Goal: Task Accomplishment & Management: Use online tool/utility

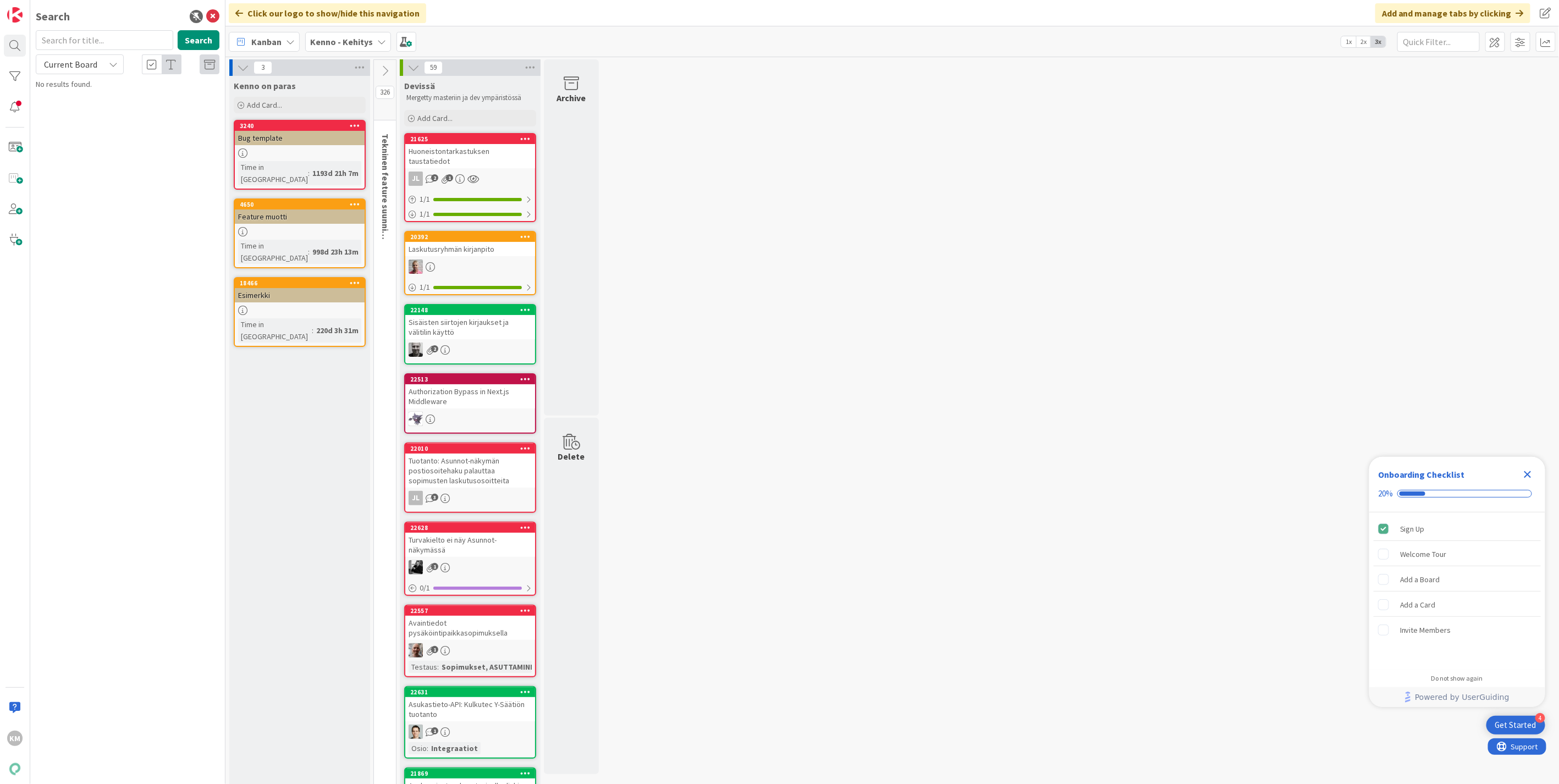
click at [369, 35] on span "Kenno - Kehitys" at bounding box center [341, 41] width 62 height 13
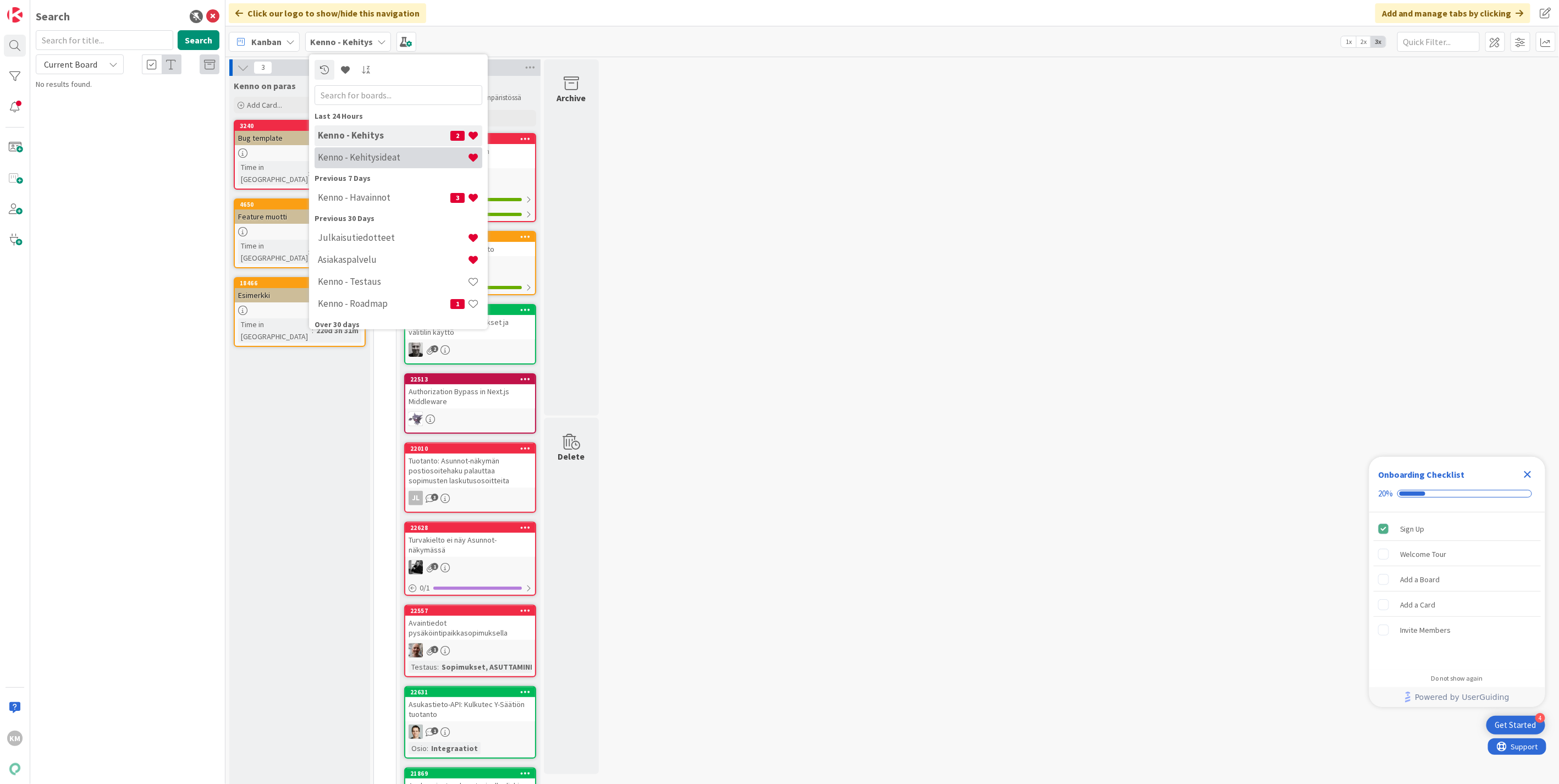
click at [375, 155] on h4 "Kenno - Kehitysideat" at bounding box center [393, 157] width 150 height 11
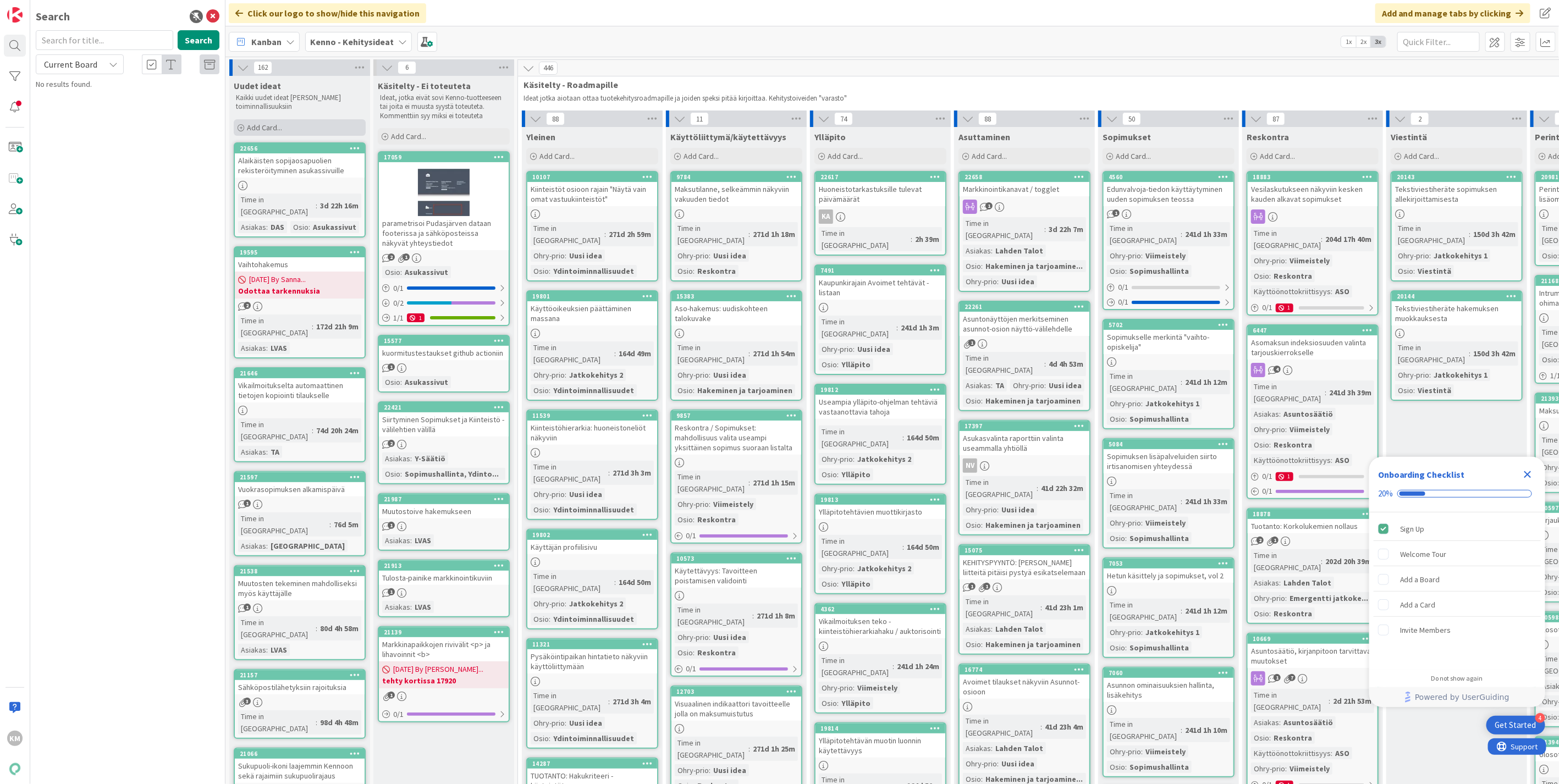
click at [288, 124] on div "Add Card..." at bounding box center [299, 127] width 132 height 17
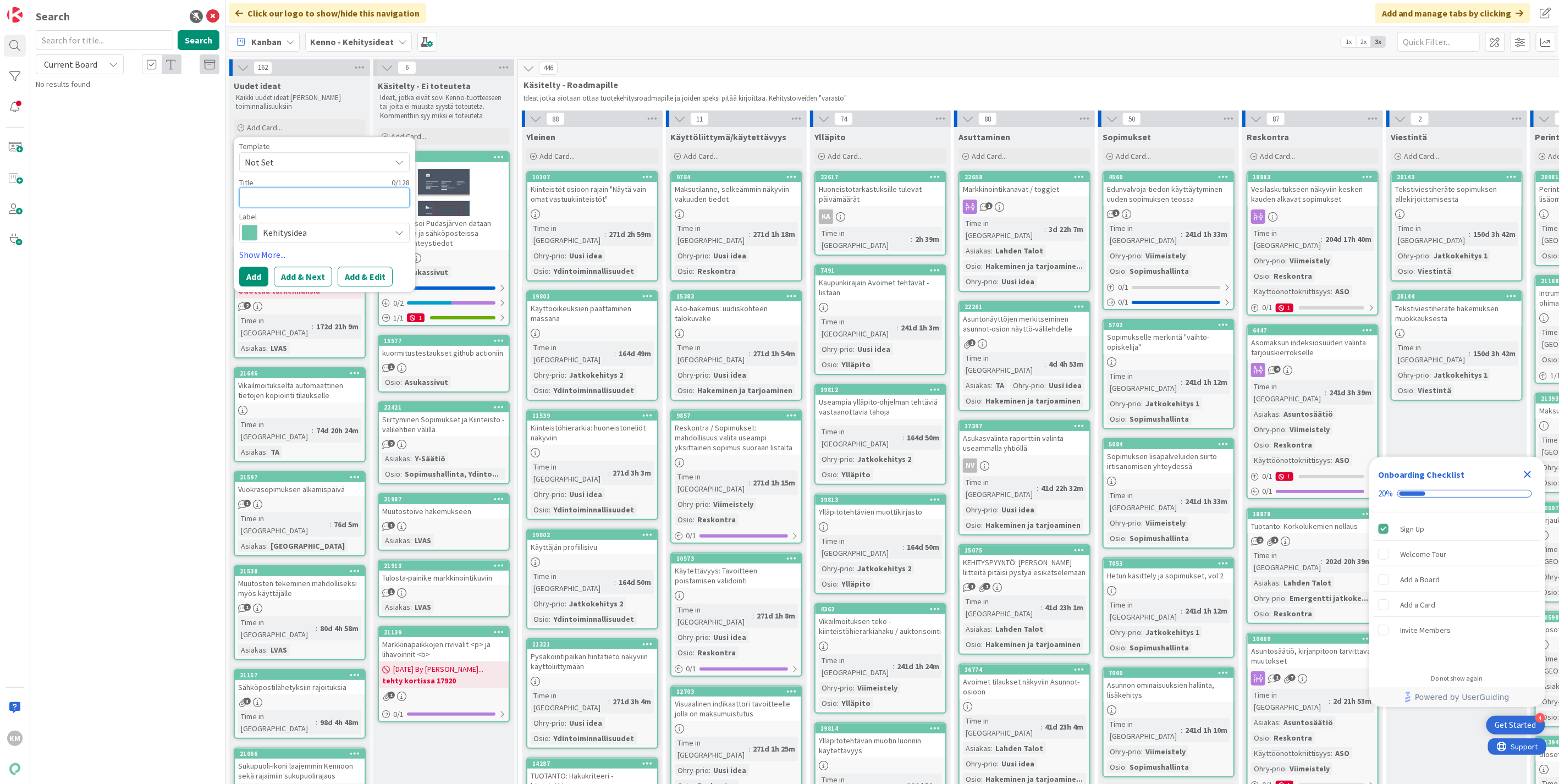
paste textarea "Huoneistotarkastuksen taustatiedot"
type textarea "x"
type textarea "Huoneistotarkastuksen taustatiedot"
click at [358, 274] on button "Add & Edit" at bounding box center [365, 276] width 55 height 20
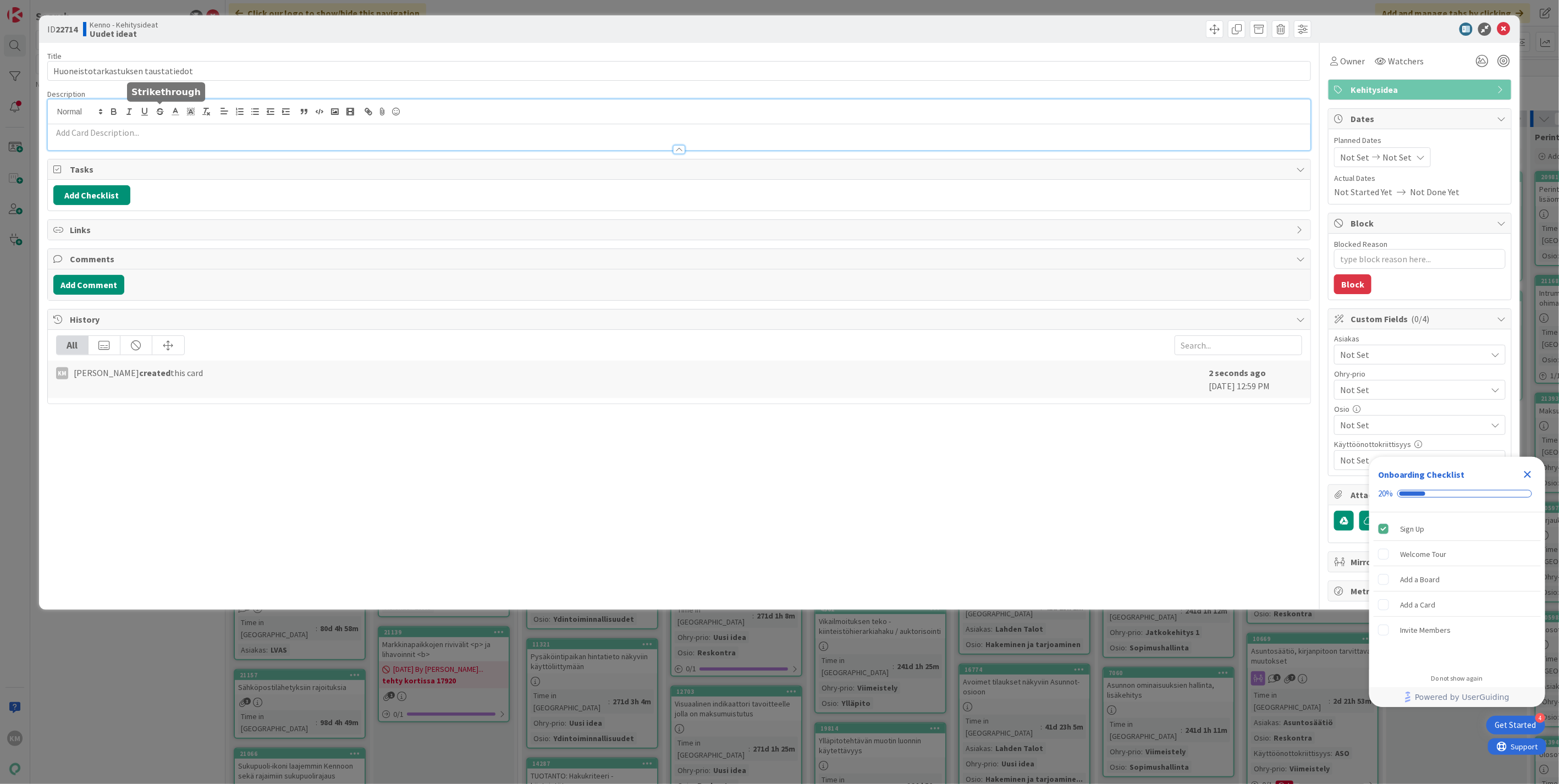
click at [156, 114] on div at bounding box center [679, 125] width 1263 height 51
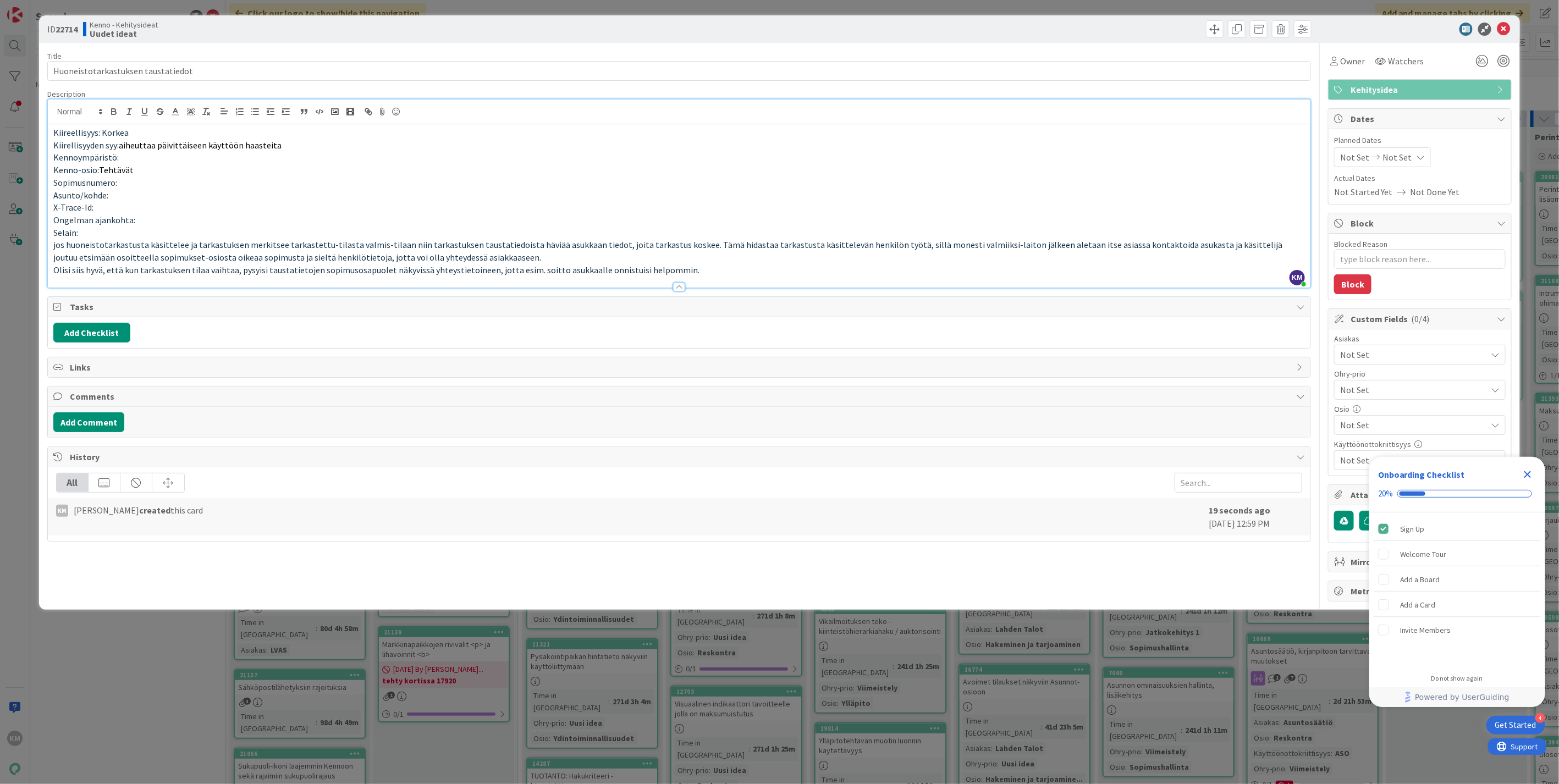
click at [114, 227] on p "Selain:" at bounding box center [679, 233] width 1251 height 12
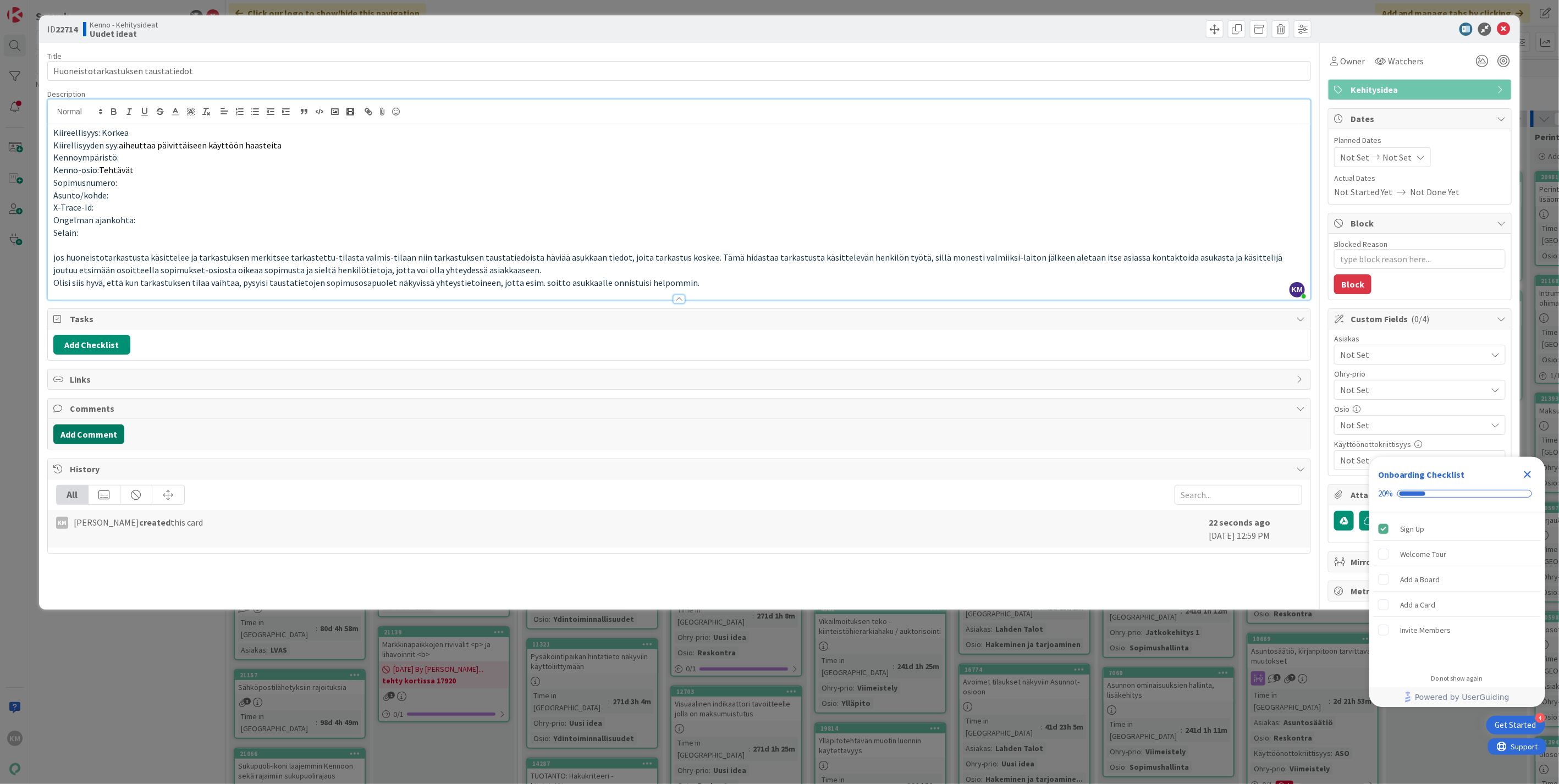
click at [69, 437] on button "Add Comment" at bounding box center [89, 434] width 71 height 20
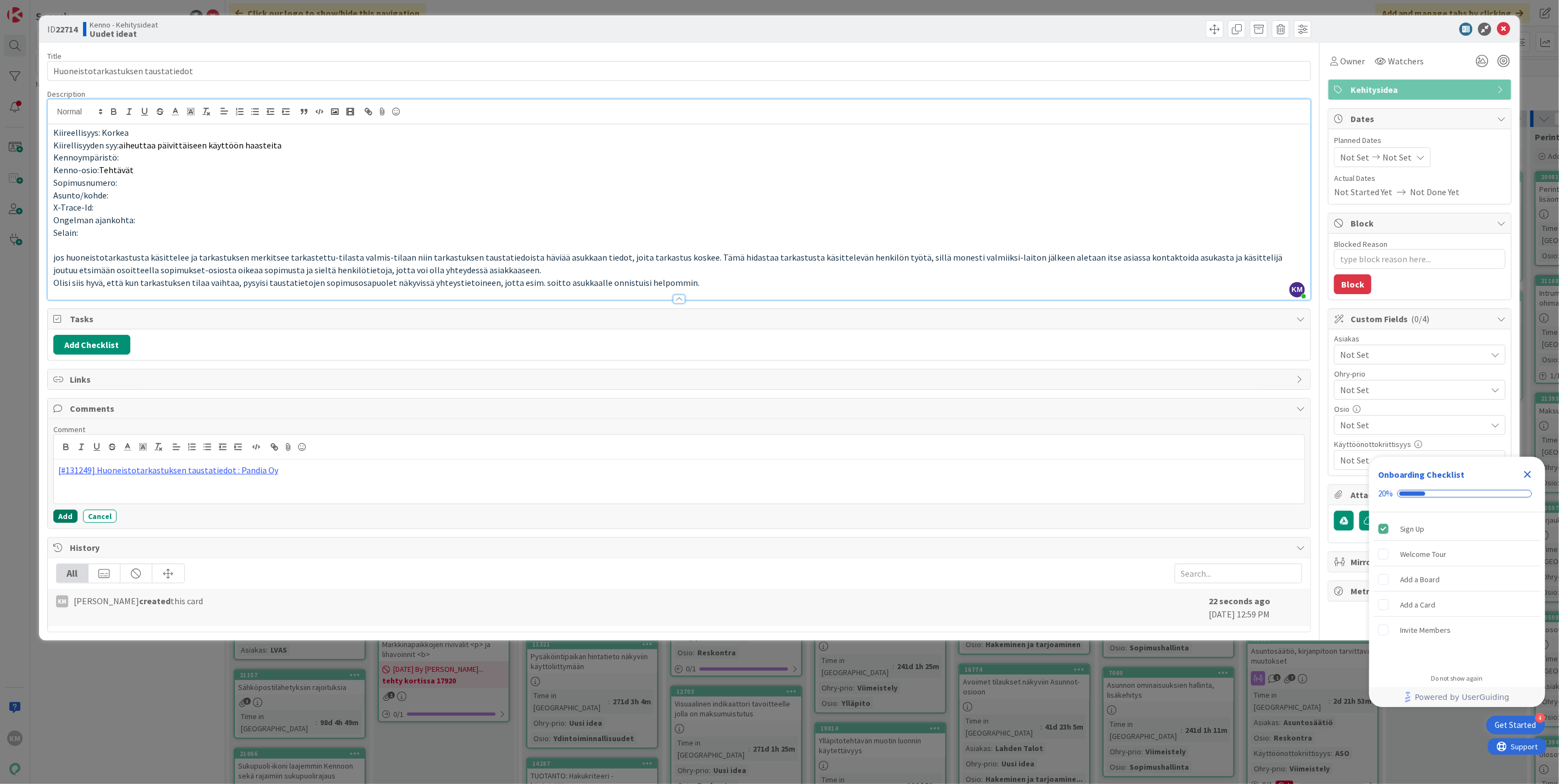
click at [61, 518] on button "Add" at bounding box center [65, 516] width 24 height 13
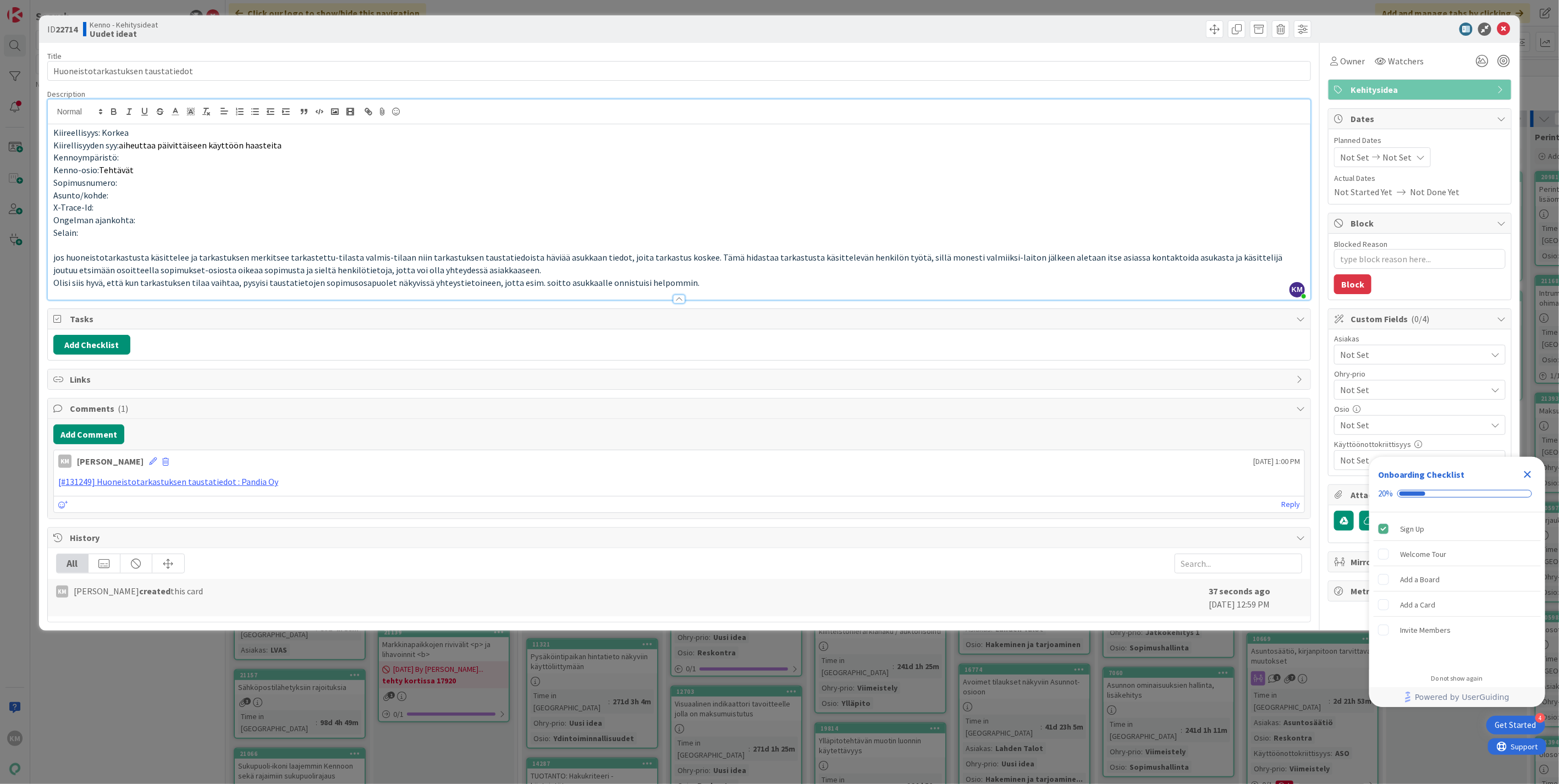
click at [1421, 361] on span "Not Set" at bounding box center [1414, 355] width 146 height 13
click at [1390, 436] on span "Lahden Talot" at bounding box center [1375, 439] width 50 height 17
click at [1227, 166] on p "Kenno-osio: Tehtävät" at bounding box center [679, 170] width 1251 height 12
click at [1527, 470] on icon "Close Checklist" at bounding box center [1528, 474] width 13 height 13
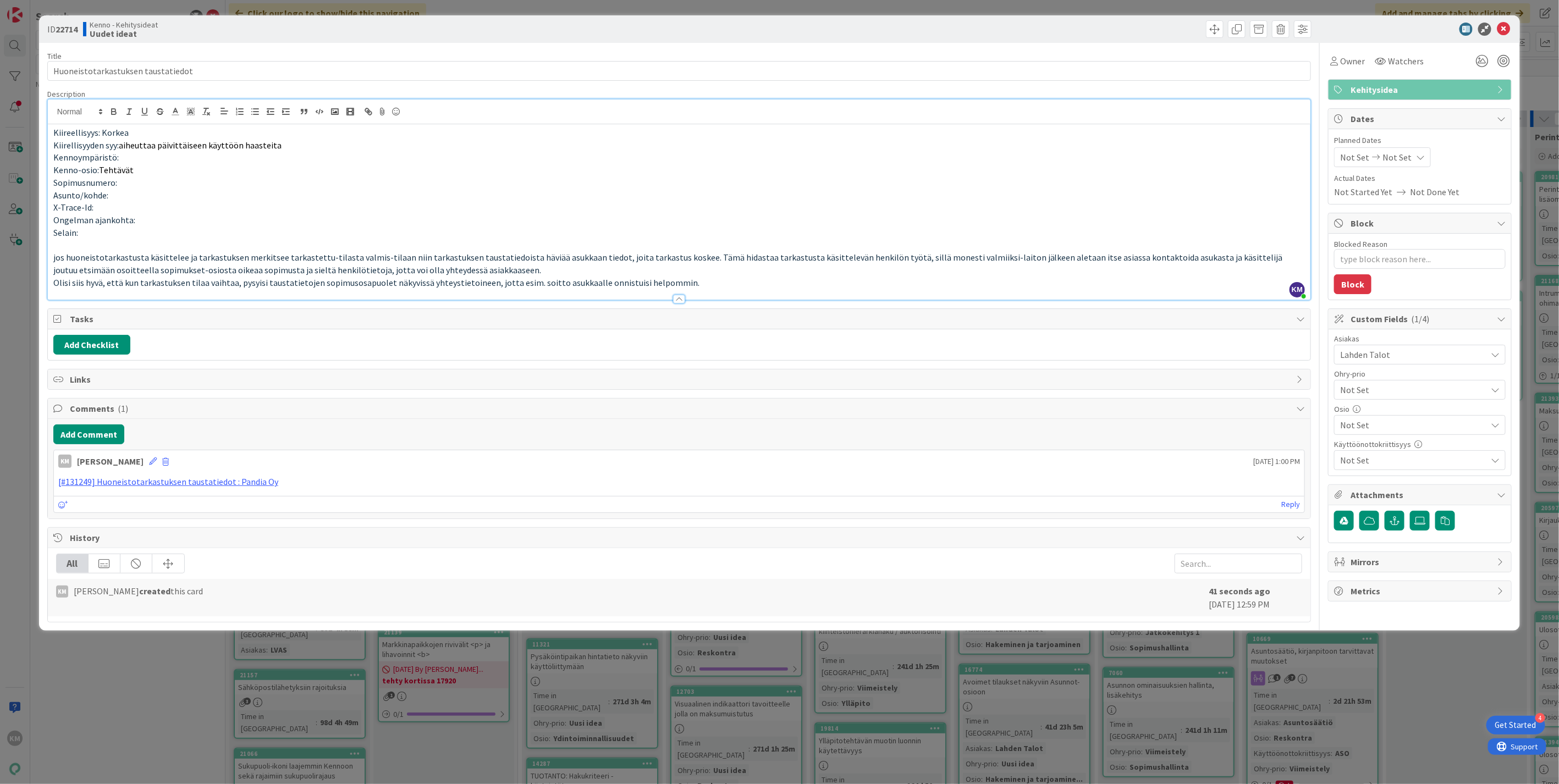
click at [69, 25] on b "22714" at bounding box center [66, 29] width 22 height 11
copy b "22714"
click at [1502, 23] on icon at bounding box center [1503, 29] width 13 height 13
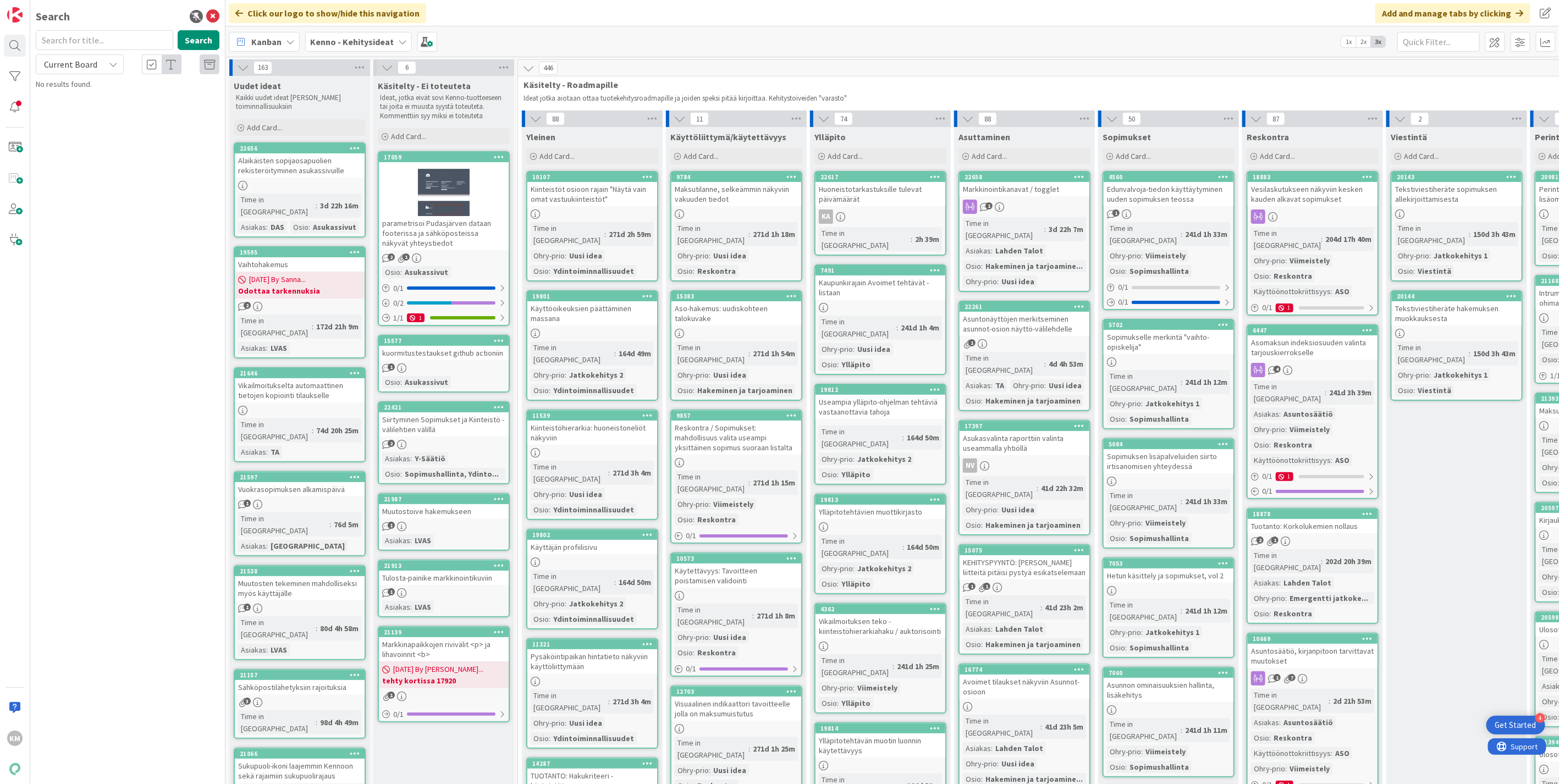
click at [366, 41] on b "Kenno - Kehitysideat" at bounding box center [352, 42] width 84 height 11
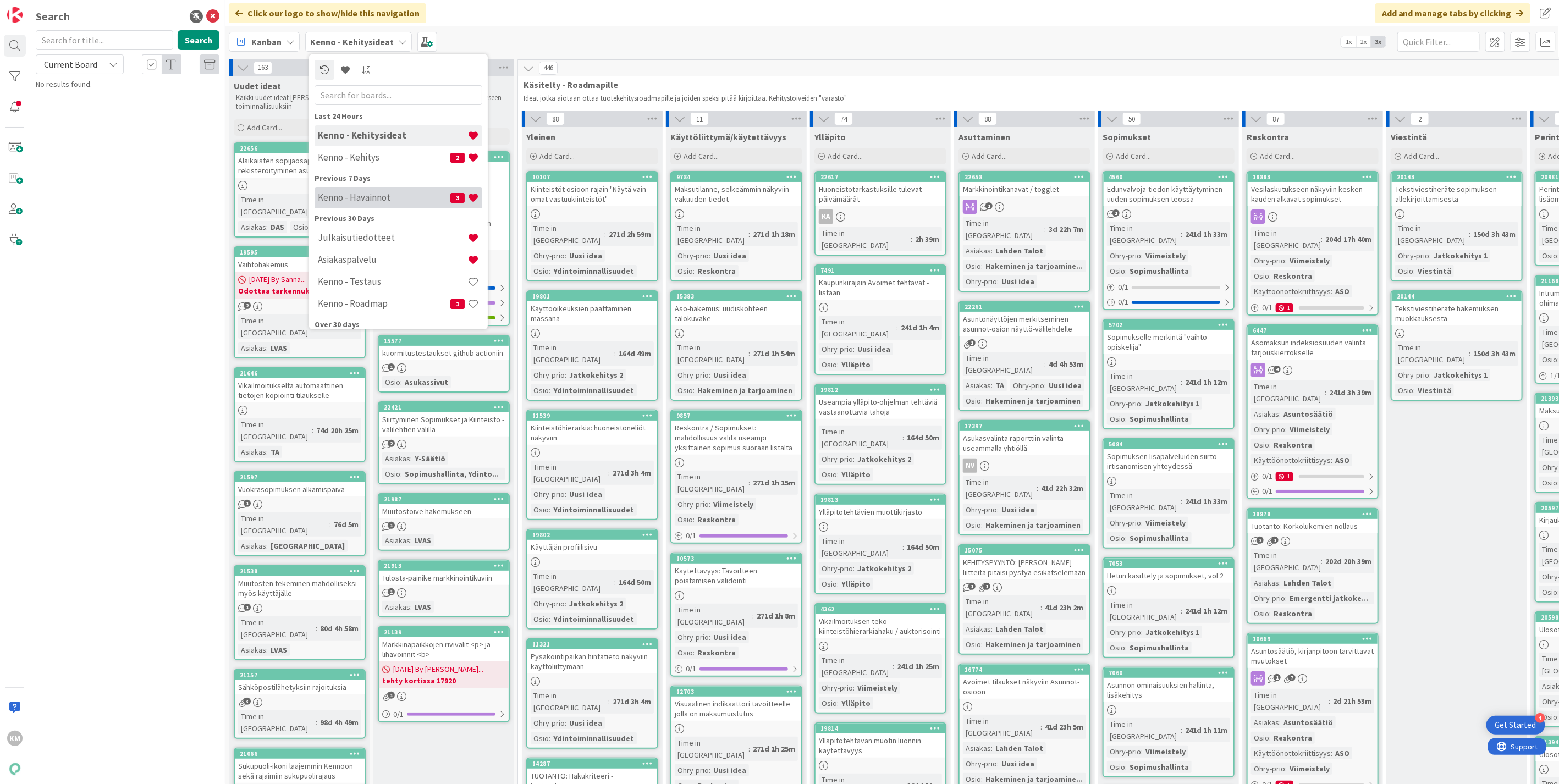
click at [367, 206] on div "Kenno - Havainnot 3" at bounding box center [398, 197] width 168 height 20
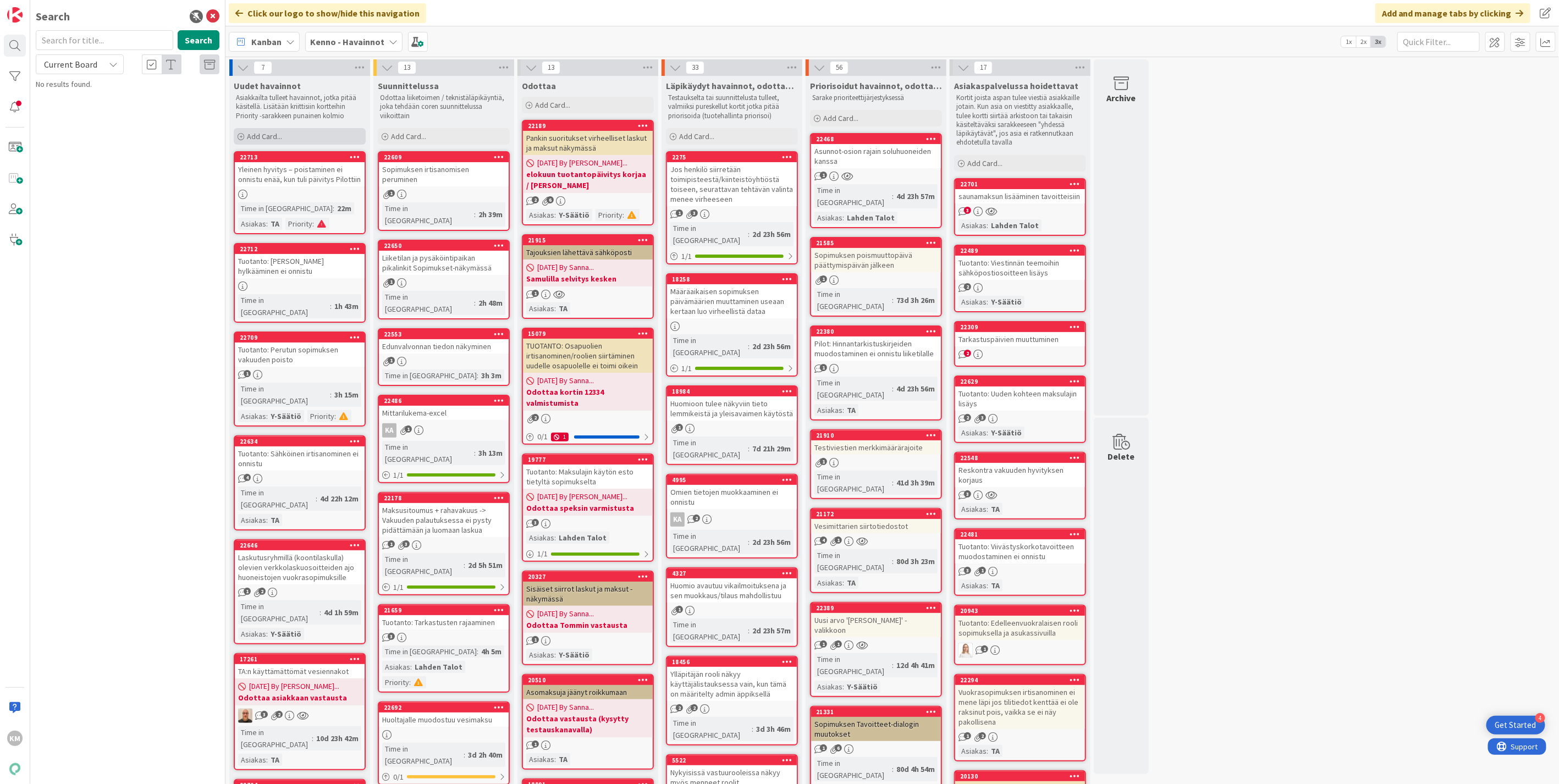
click at [292, 133] on div "Add Card..." at bounding box center [299, 136] width 132 height 17
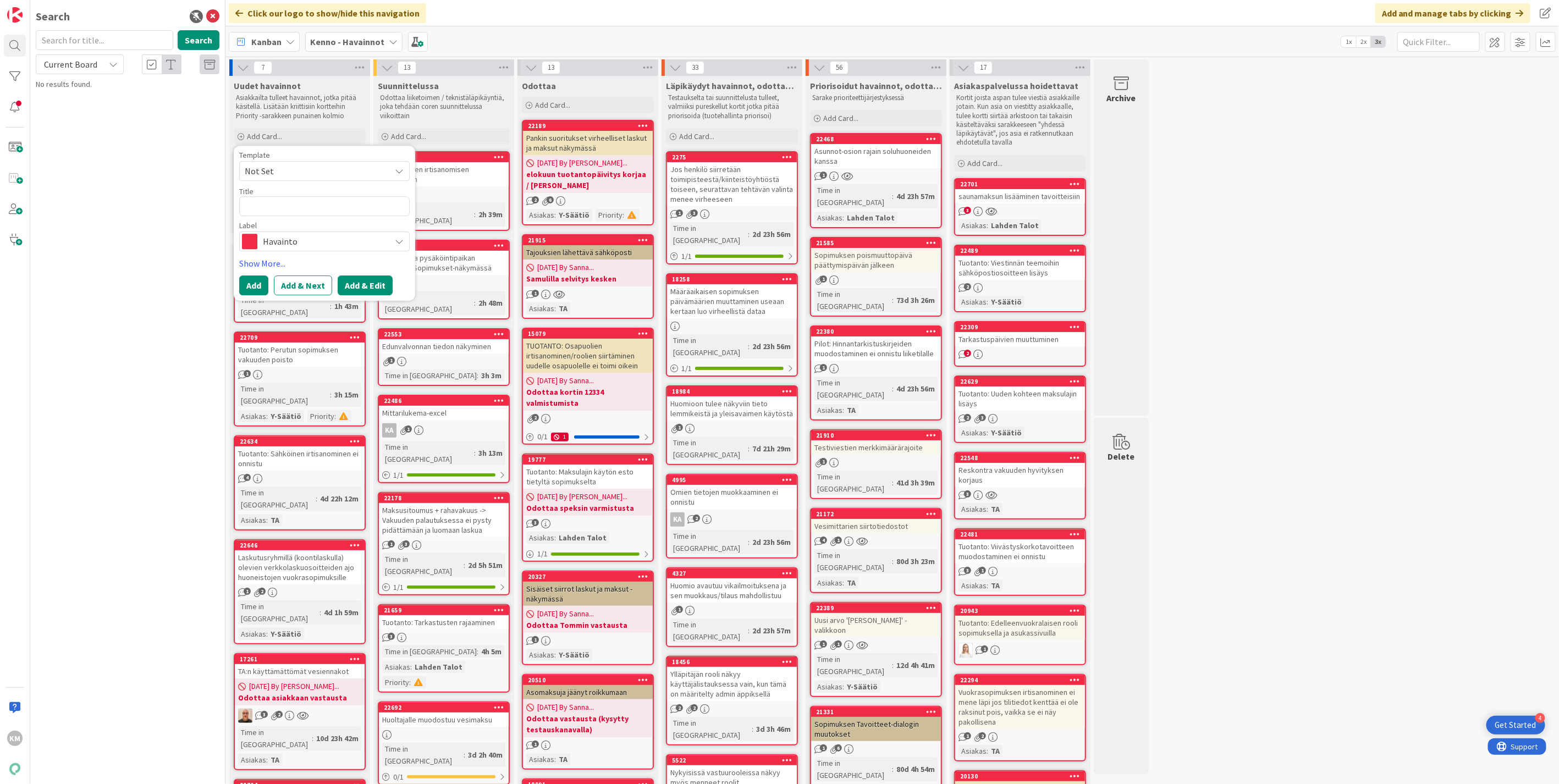
type textarea "x"
type textarea "Maksusitoumus vapautettu, vaikka ei sitä pitänyt tehdä. Voisiko vakuustavoittee…"
click at [363, 311] on button "Add & Edit" at bounding box center [365, 312] width 55 height 20
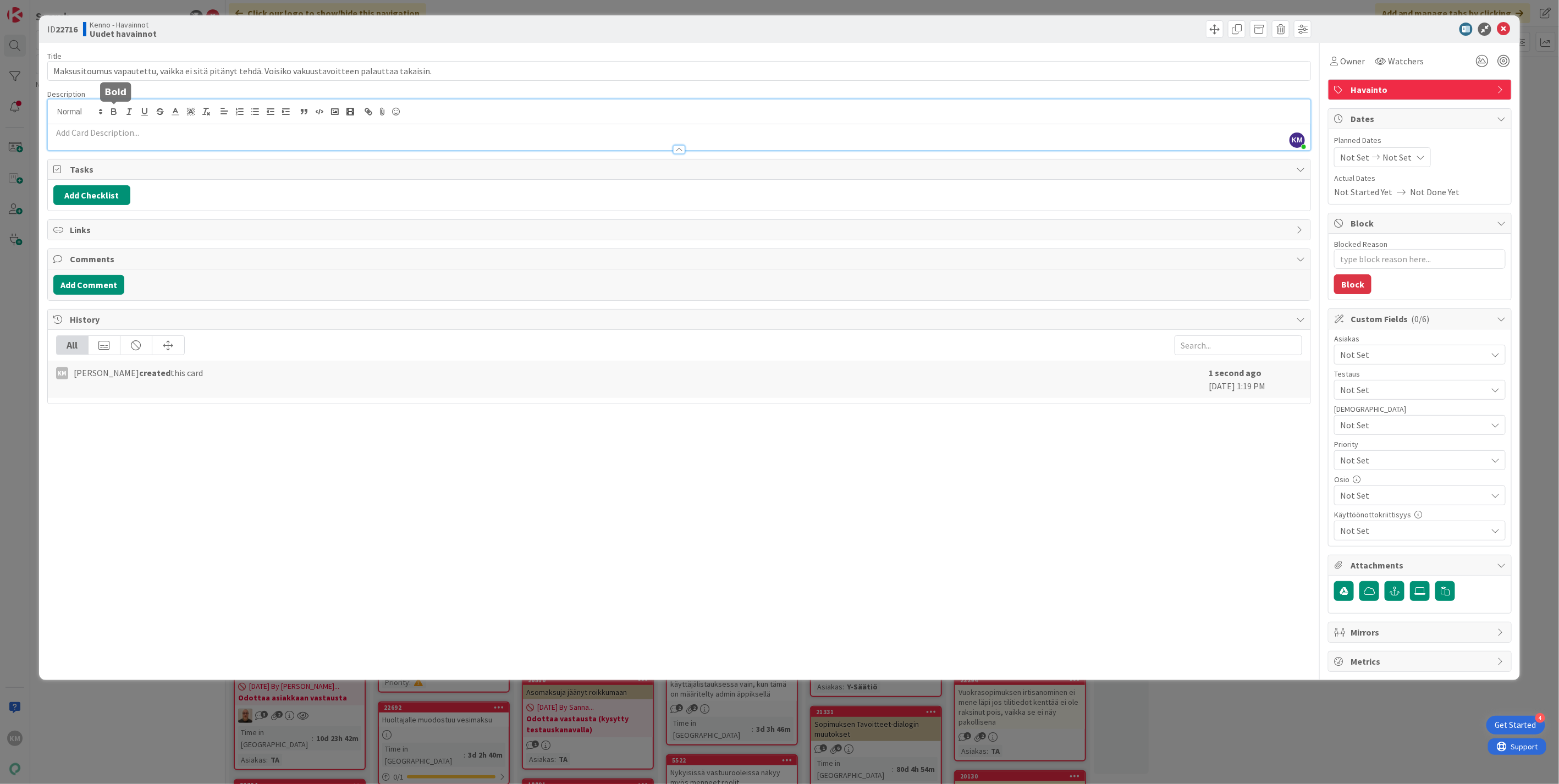
drag, startPoint x: 119, startPoint y: 111, endPoint x: 86, endPoint y: 136, distance: 41.4
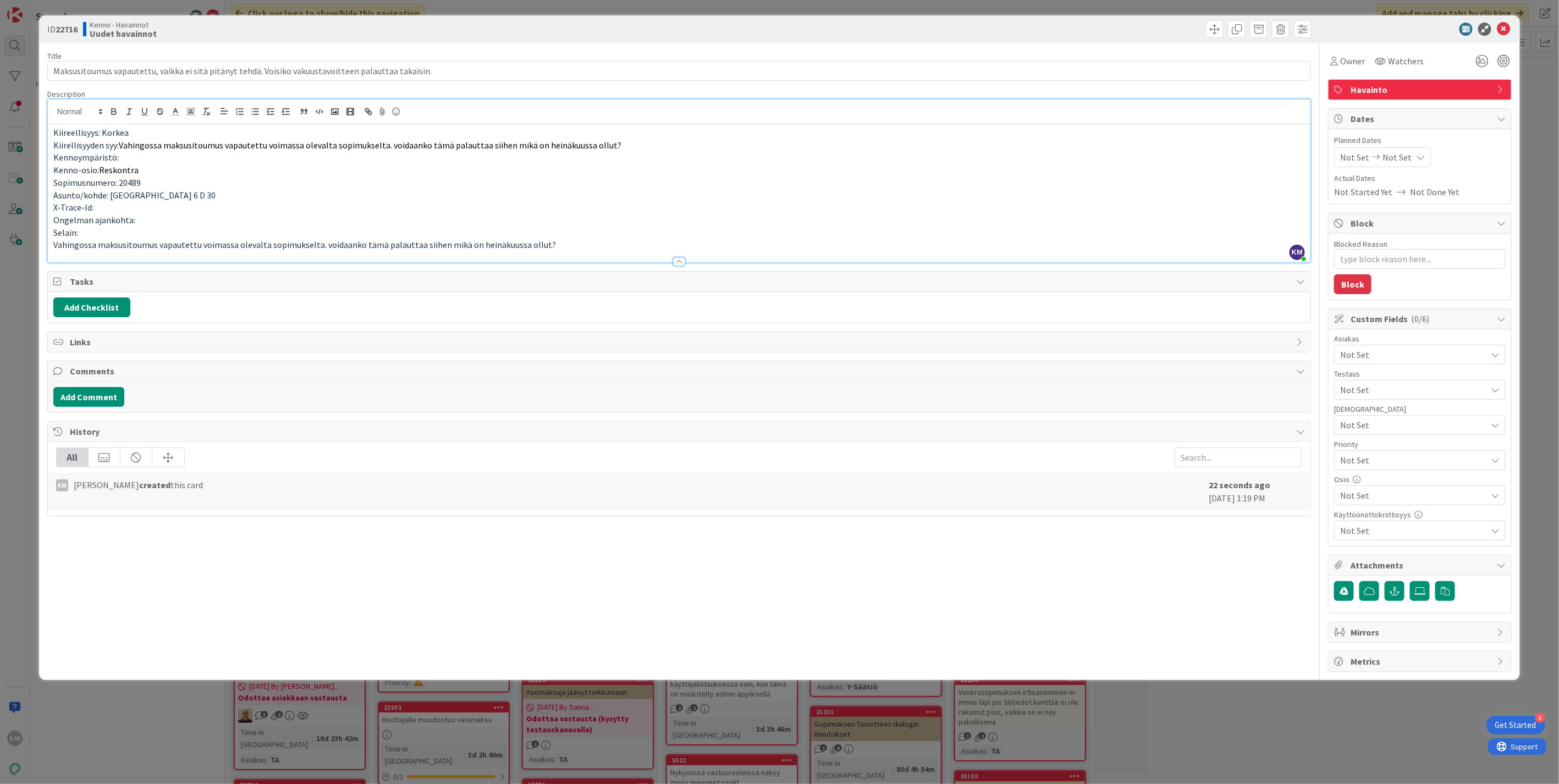
click at [149, 229] on p "Selain:" at bounding box center [679, 233] width 1251 height 12
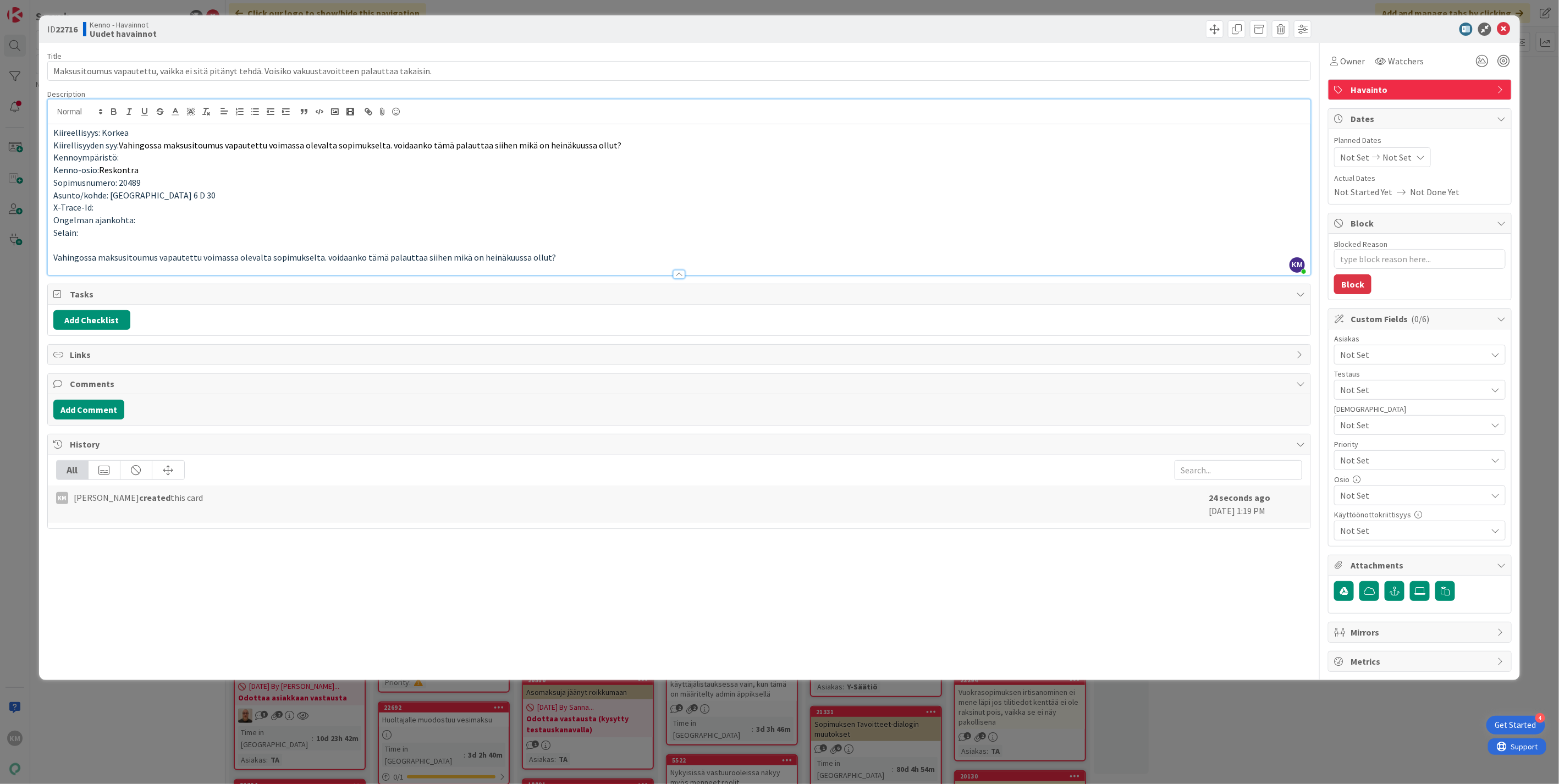
click at [559, 255] on p "Vahingossa maksusitoumus vapautettu voimassa olevalta sopimukselta. voidaanko t…" at bounding box center [679, 257] width 1251 height 12
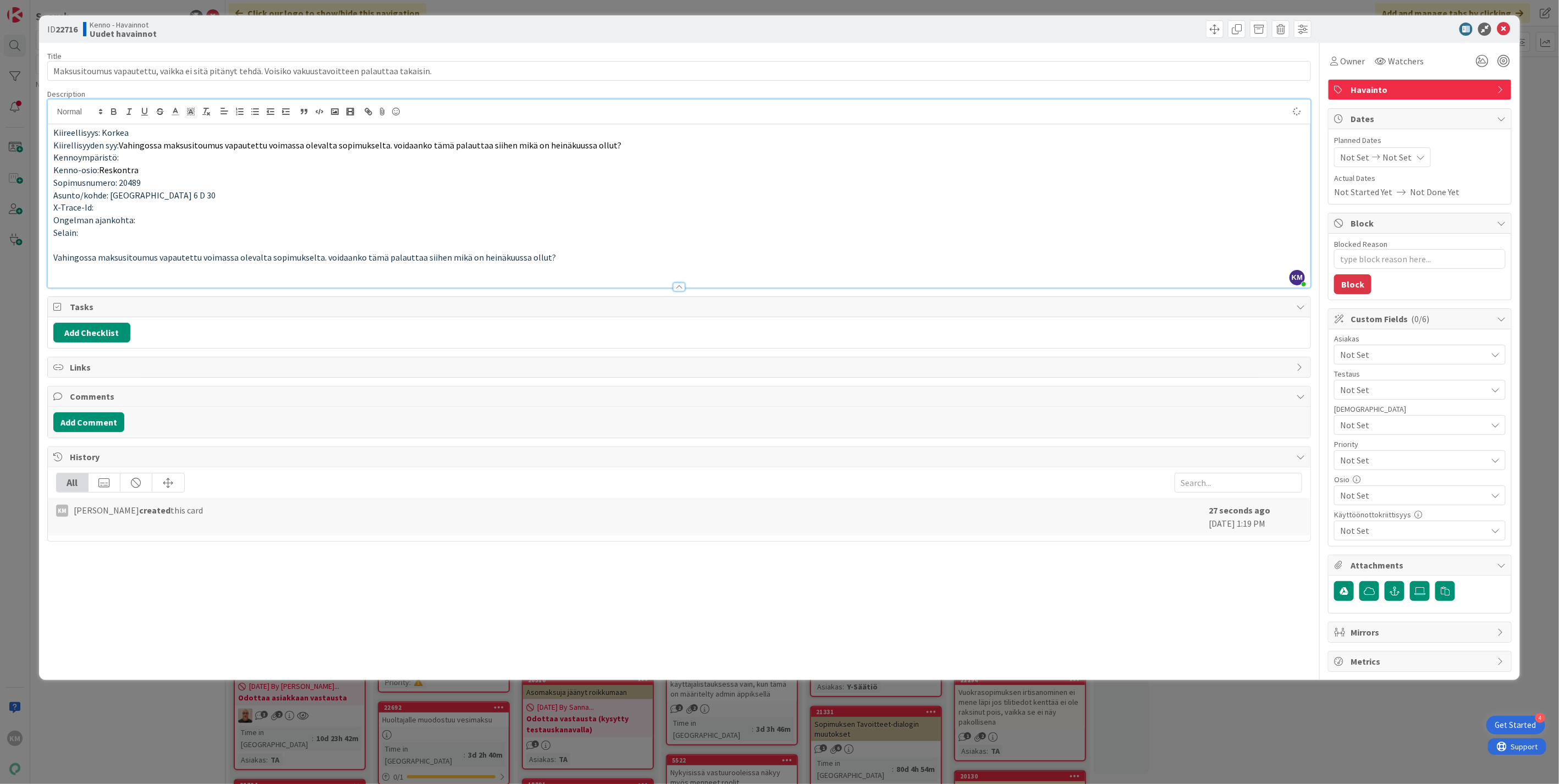
type textarea "x"
click at [105, 420] on button "Add Comment" at bounding box center [89, 422] width 71 height 20
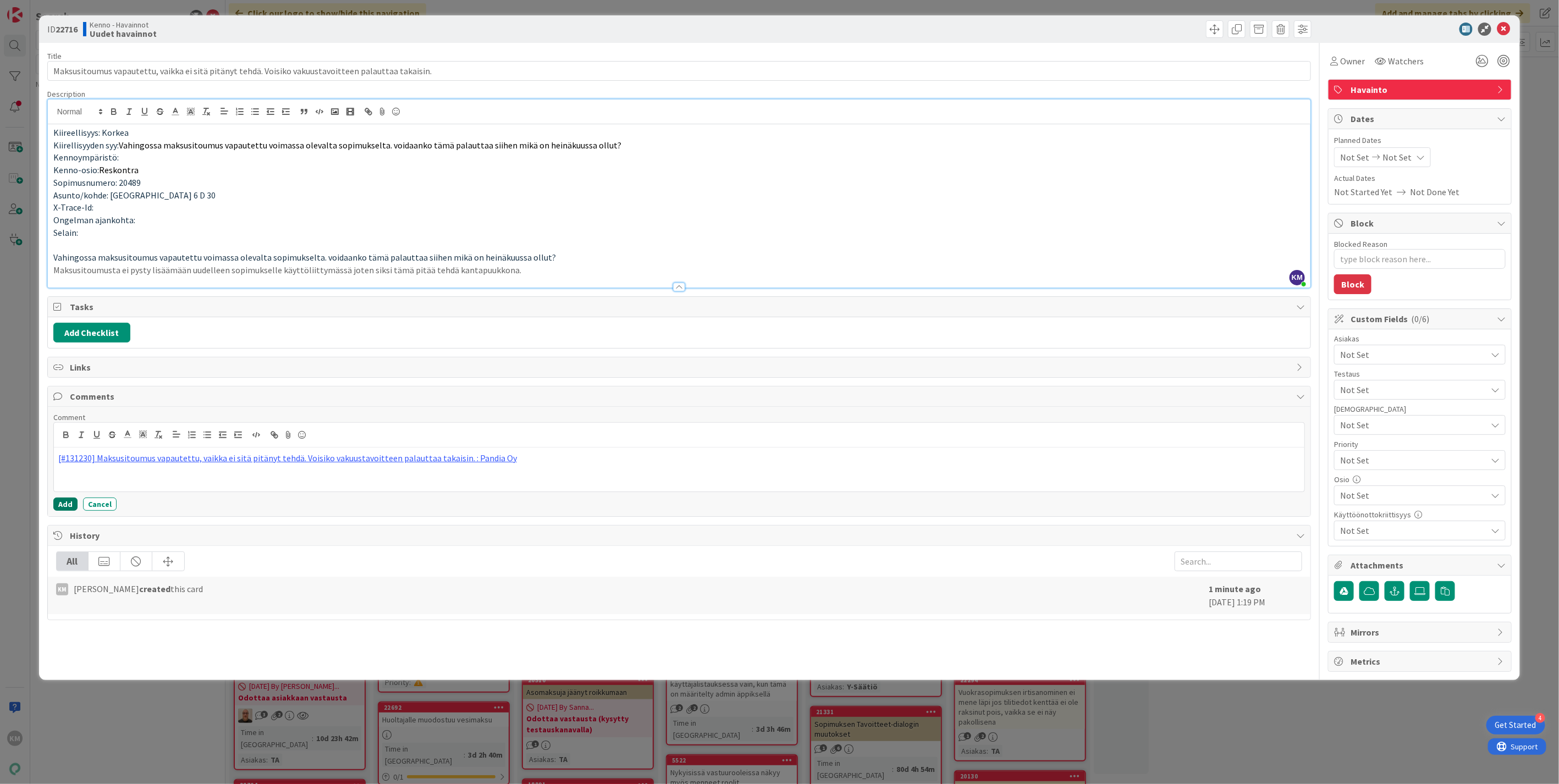
click at [64, 510] on button "Add" at bounding box center [65, 503] width 24 height 13
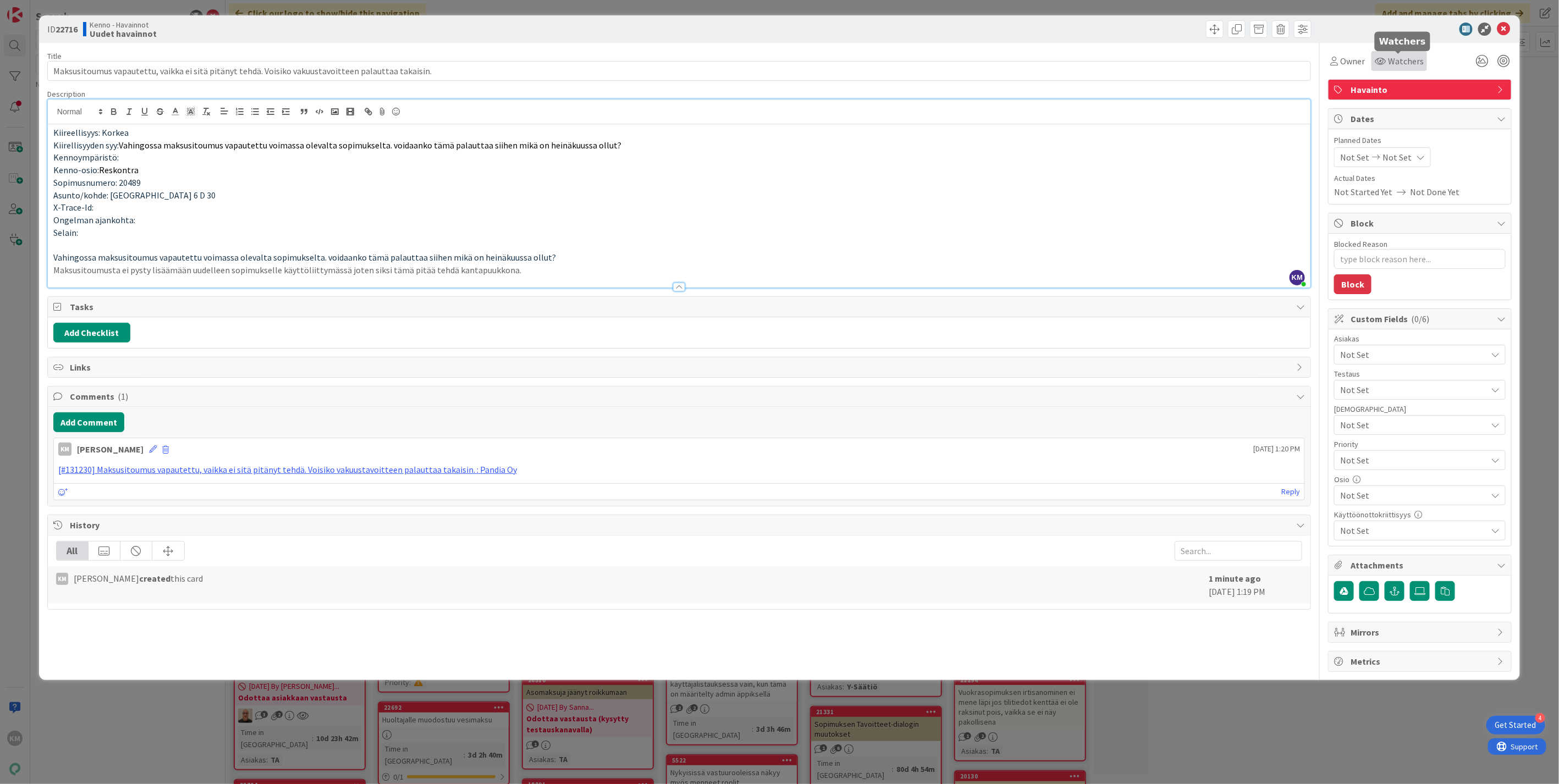
click at [1384, 55] on div "Watchers" at bounding box center [1399, 61] width 49 height 13
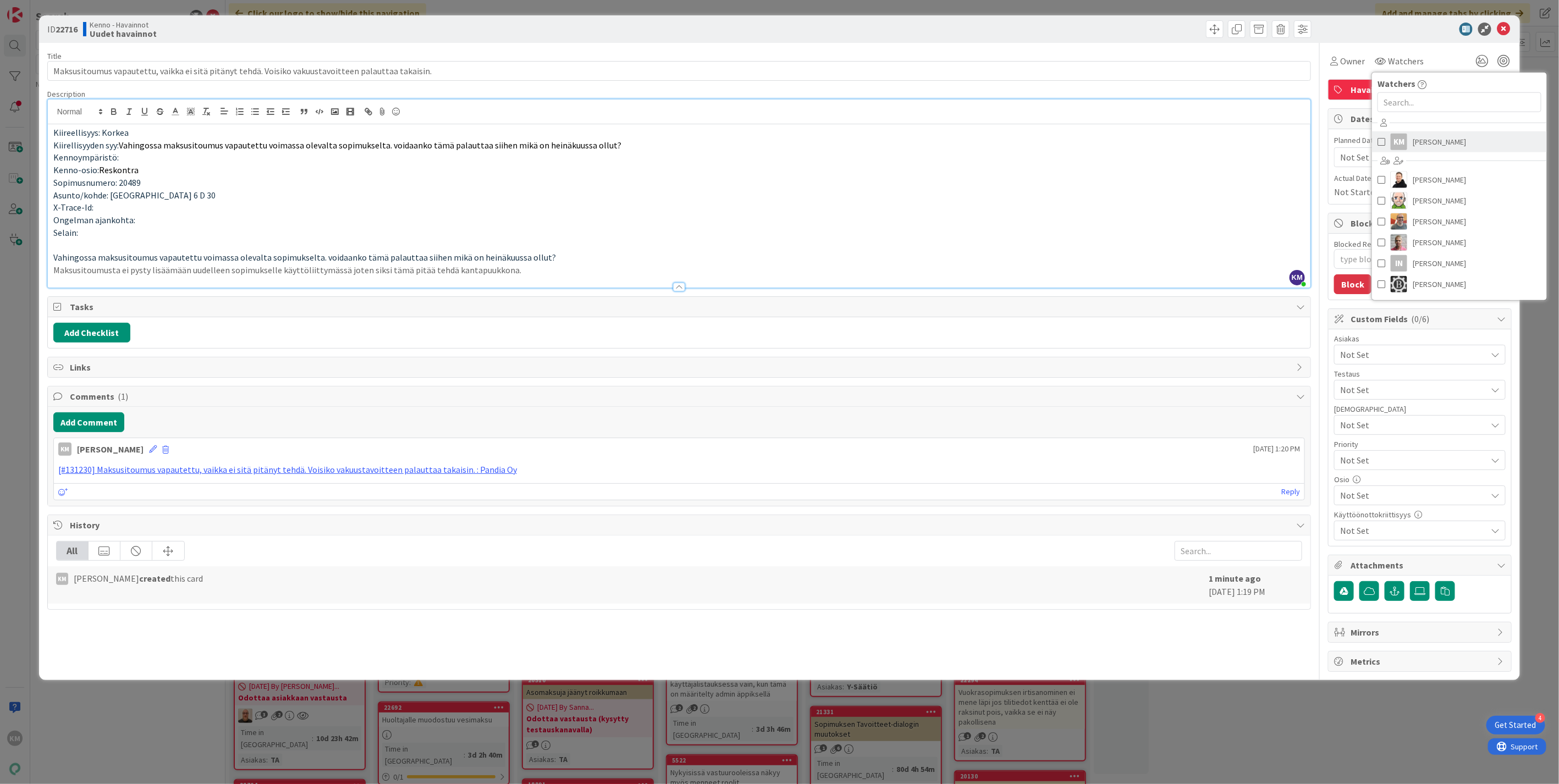
click at [1424, 142] on span "[PERSON_NAME]" at bounding box center [1440, 142] width 53 height 17
click at [1431, 32] on div at bounding box center [1415, 29] width 194 height 13
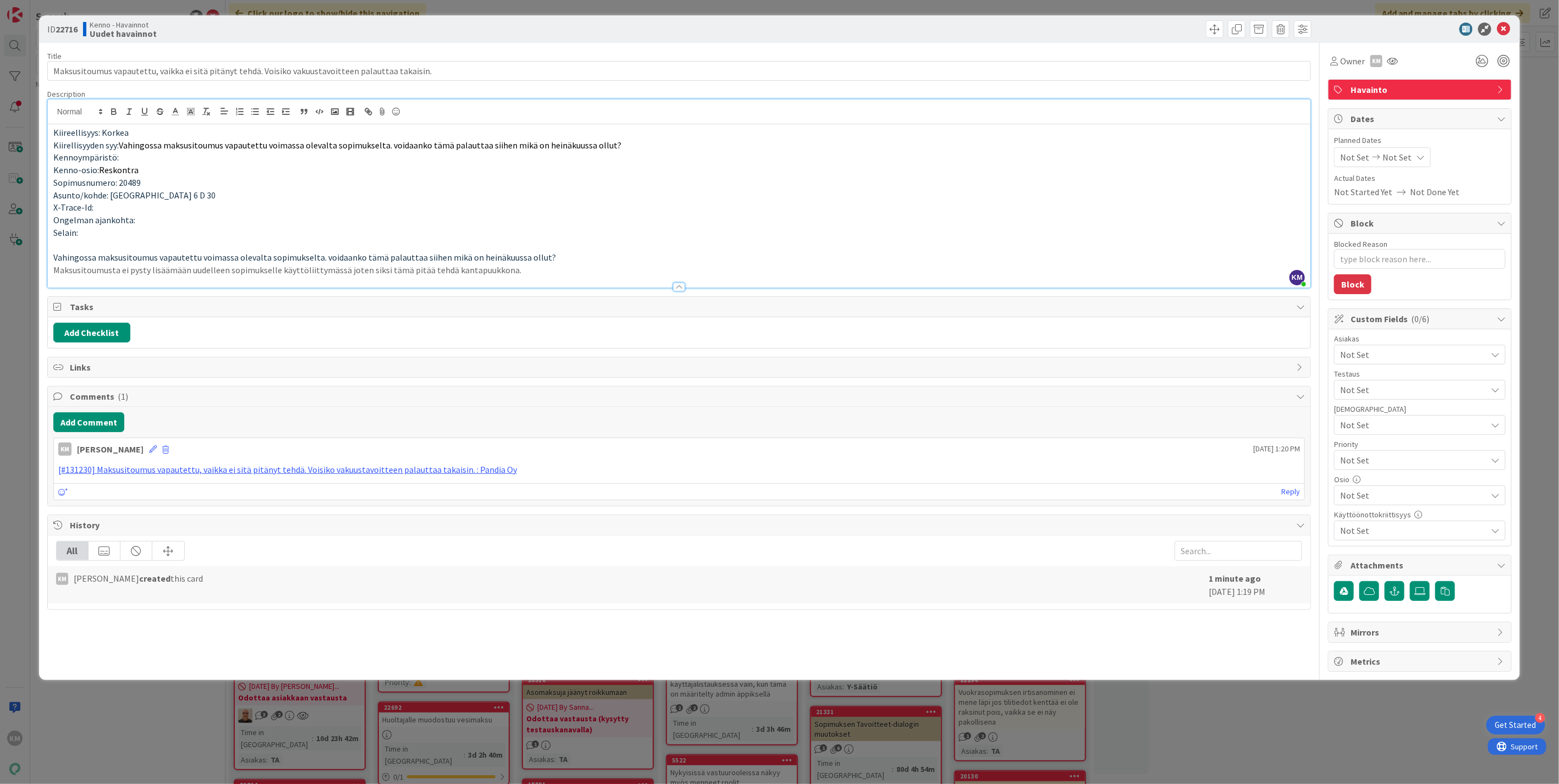
click at [1414, 356] on span "Not Set" at bounding box center [1414, 355] width 146 height 13
click at [1383, 400] on link "Y-Säätiö" at bounding box center [1417, 400] width 175 height 20
click at [1206, 245] on p at bounding box center [679, 245] width 1251 height 12
click at [72, 24] on b "22716" at bounding box center [66, 29] width 22 height 11
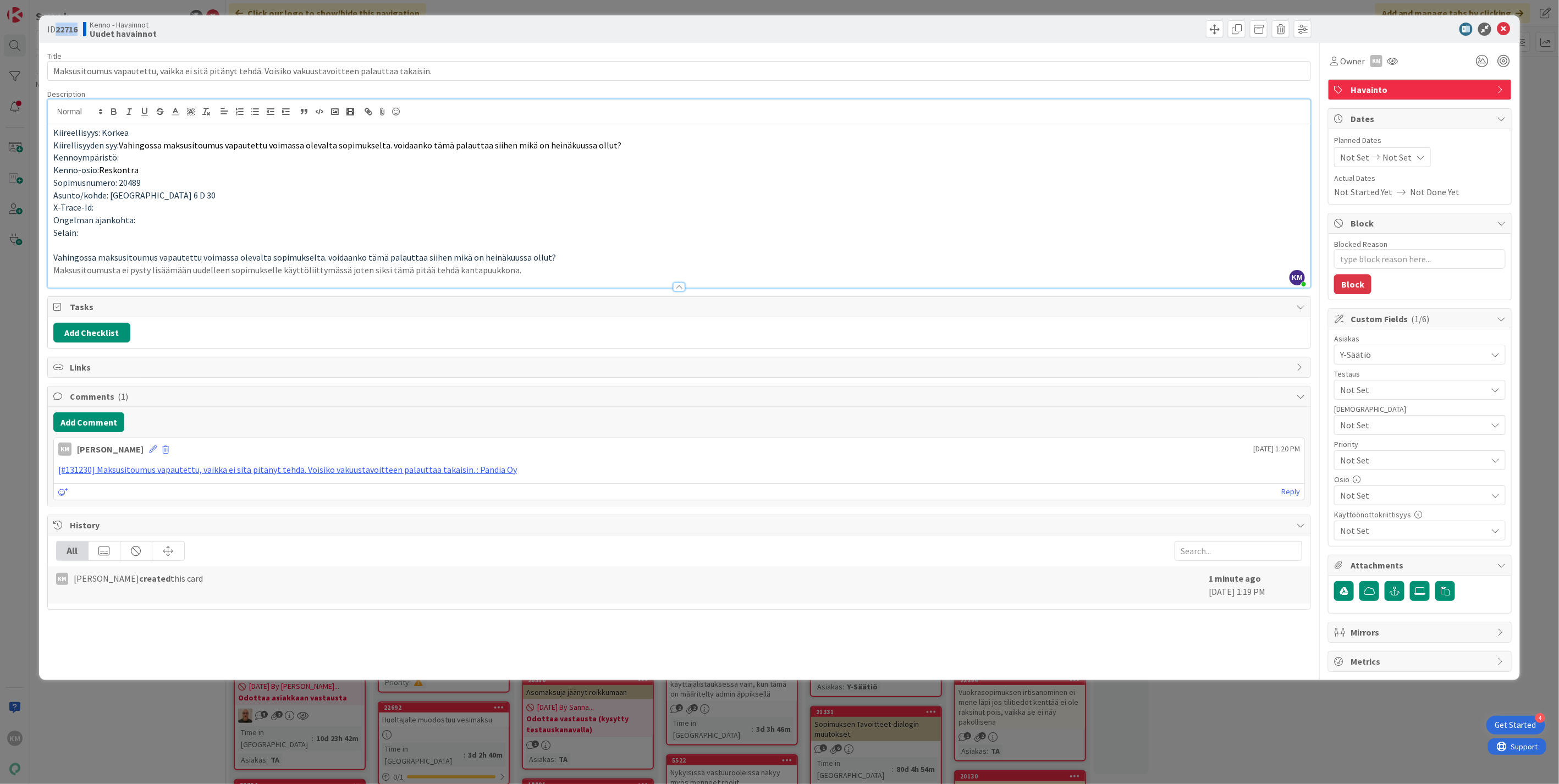
copy b "22716"
click at [1491, 27] on div at bounding box center [1415, 29] width 194 height 13
click at [1503, 24] on icon at bounding box center [1503, 29] width 13 height 13
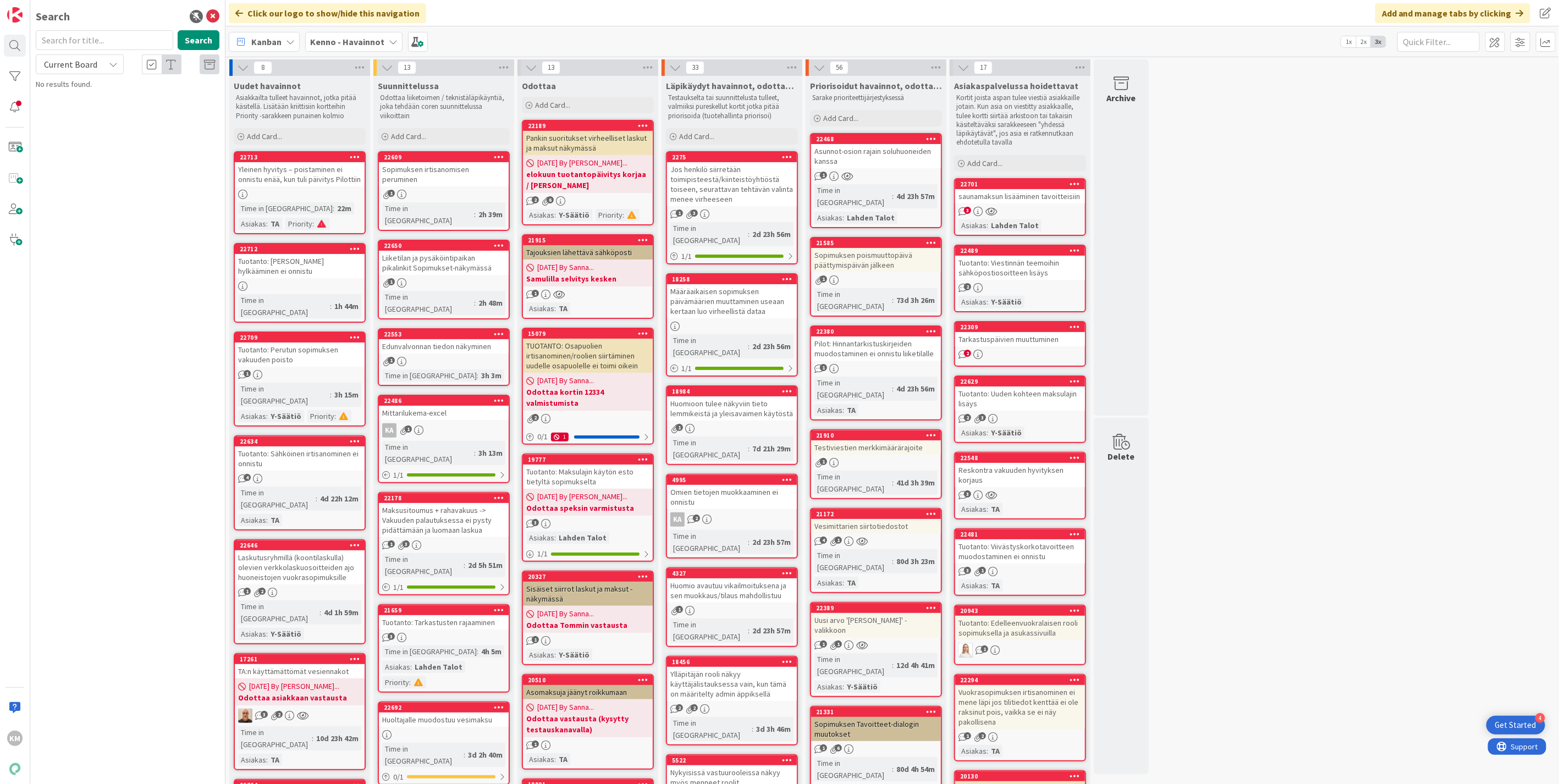
click at [1047, 195] on div "saunamaksun lisääminen tavoitteisiin" at bounding box center [1021, 196] width 130 height 14
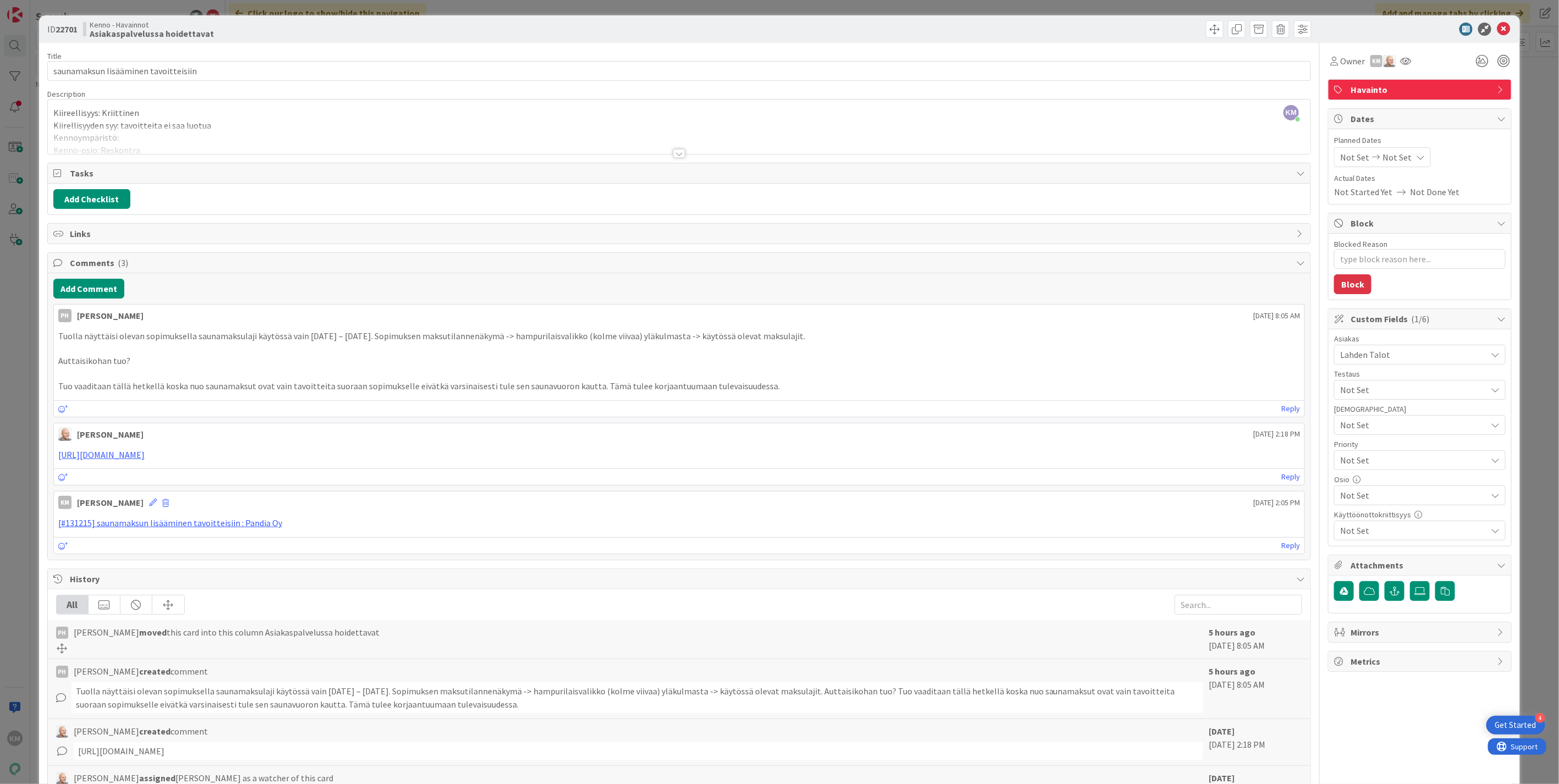
click at [677, 153] on div at bounding box center [679, 153] width 12 height 9
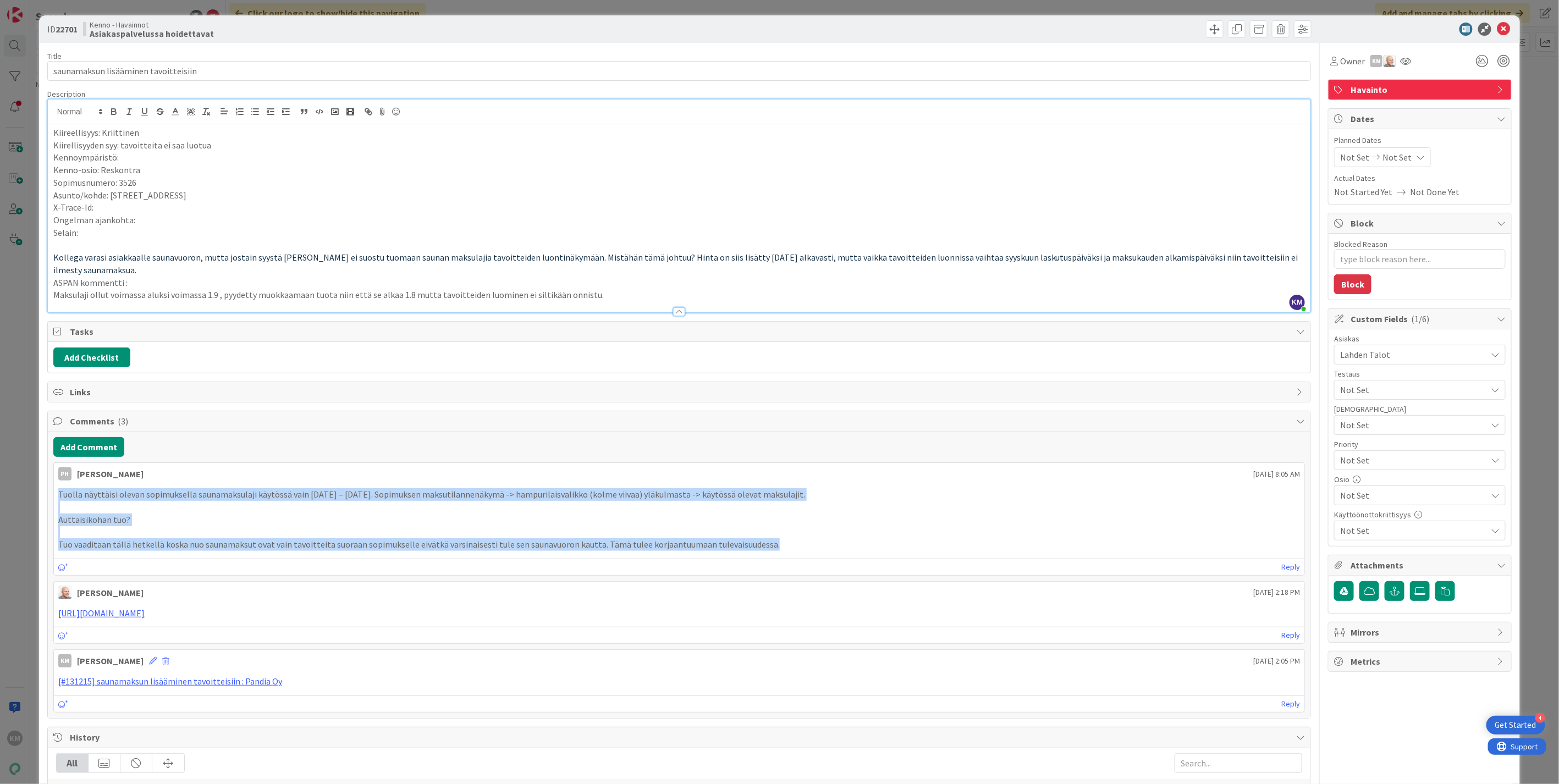
drag, startPoint x: 53, startPoint y: 499, endPoint x: 763, endPoint y: 545, distance: 711.5
click at [763, 545] on div "PH [PERSON_NAME] [DATE] 8:05 AM Tuolla näyttäisi olevan sopimuksella saunamaksu…" at bounding box center [679, 519] width 1251 height 113
copy div "Tuolla näyttäisi olevan sopimuksella saunamaksulaji käytössä vain [DATE] – [DAT…"
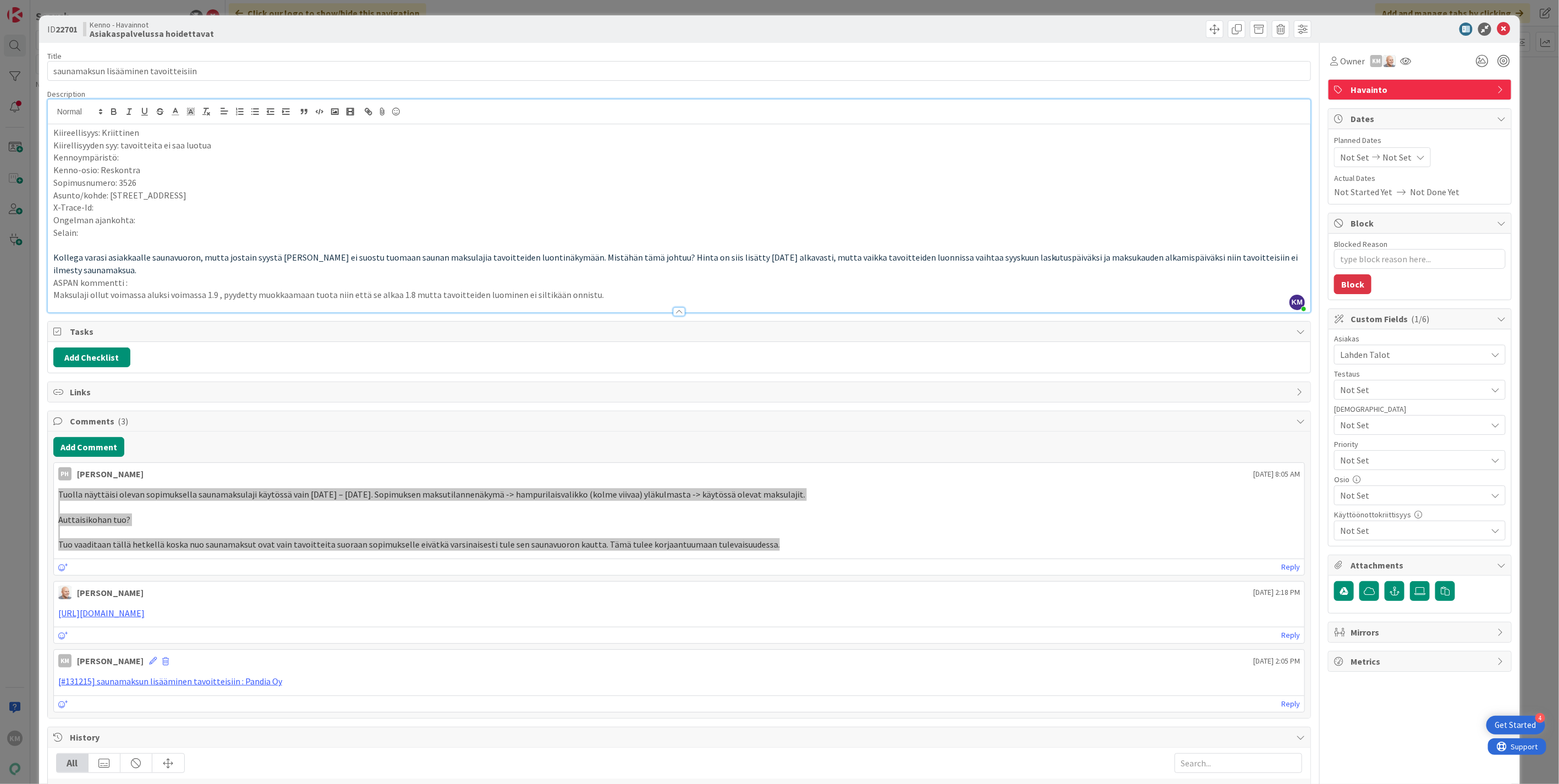
type textarea "x"
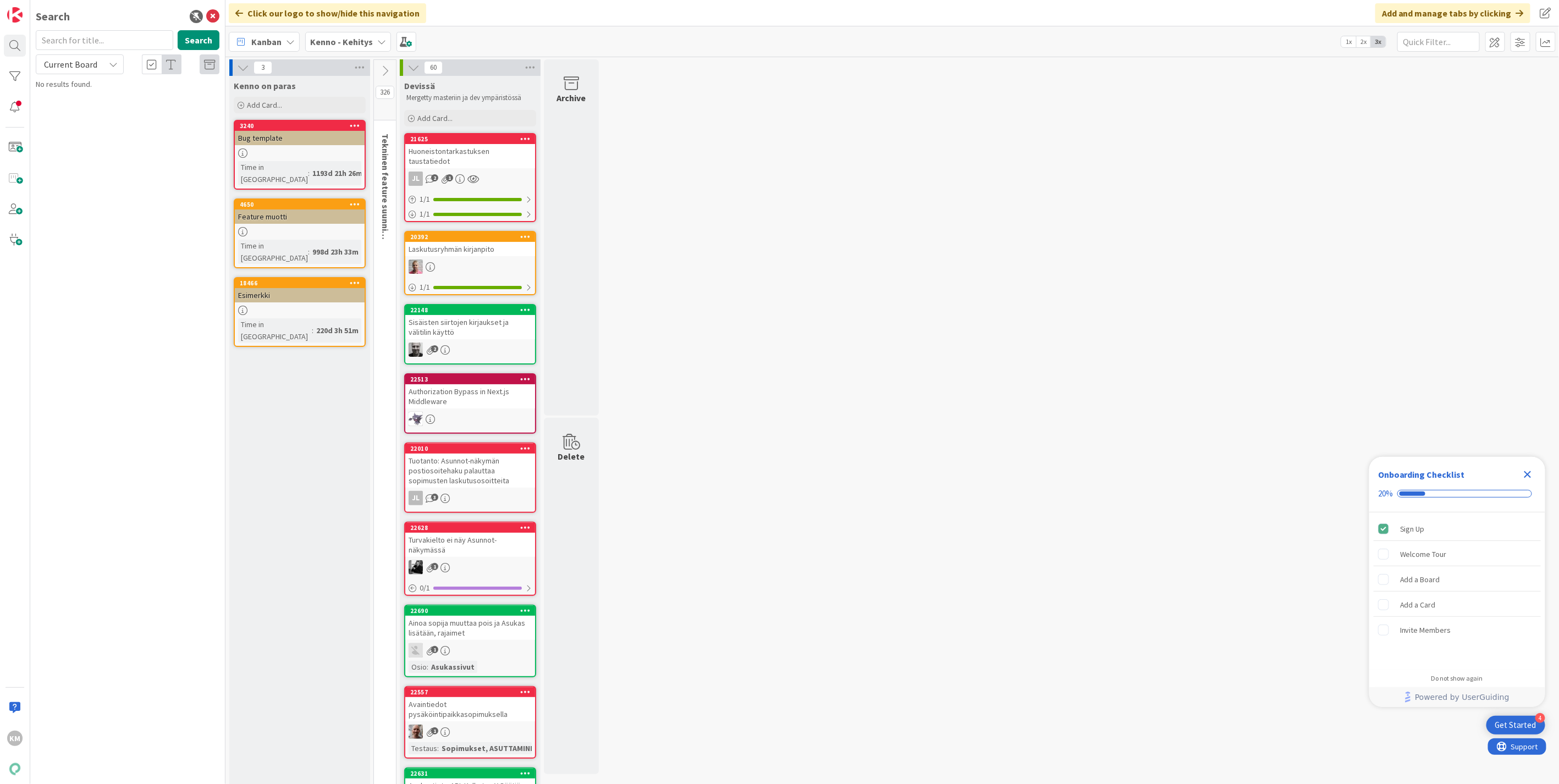
click at [112, 65] on icon at bounding box center [113, 64] width 9 height 9
click at [95, 105] on span "All Boards" at bounding box center [99, 110] width 114 height 17
click at [355, 43] on b "Kenno - Kehitys" at bounding box center [341, 42] width 62 height 11
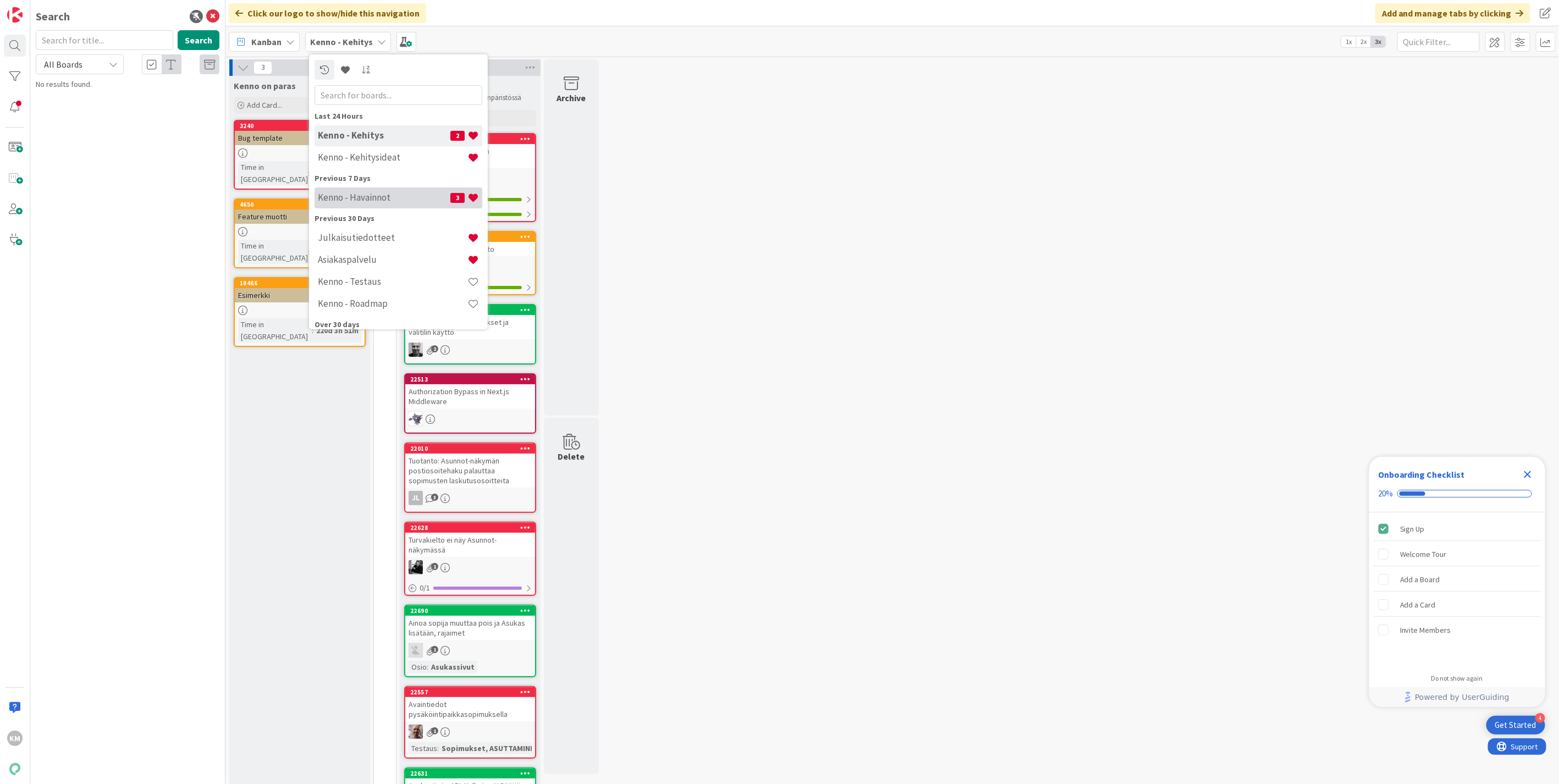
click at [358, 194] on h4 "Kenno - Havainnot" at bounding box center [384, 197] width 133 height 11
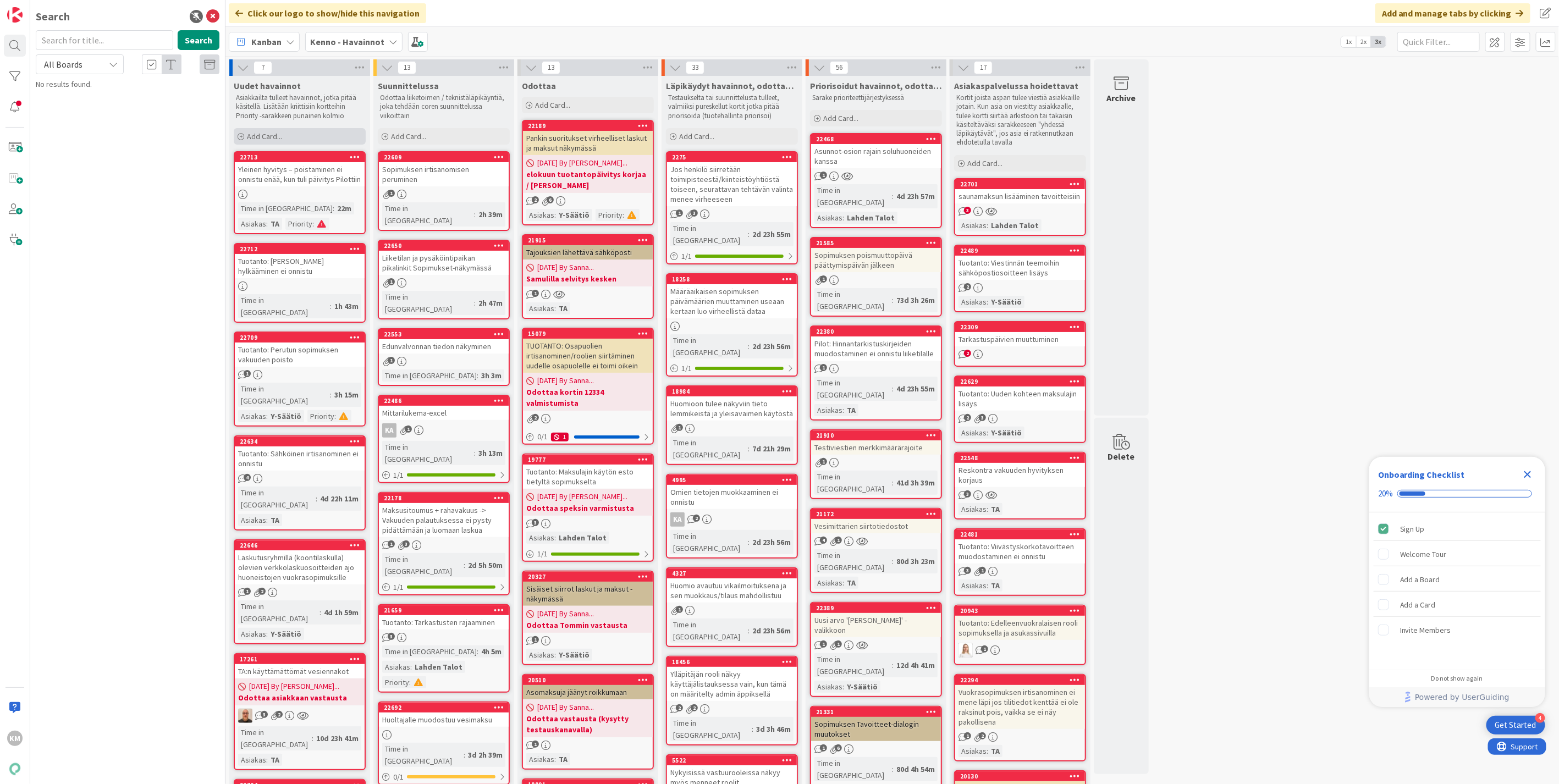
click at [292, 132] on div "Add Card..." at bounding box center [299, 136] width 132 height 17
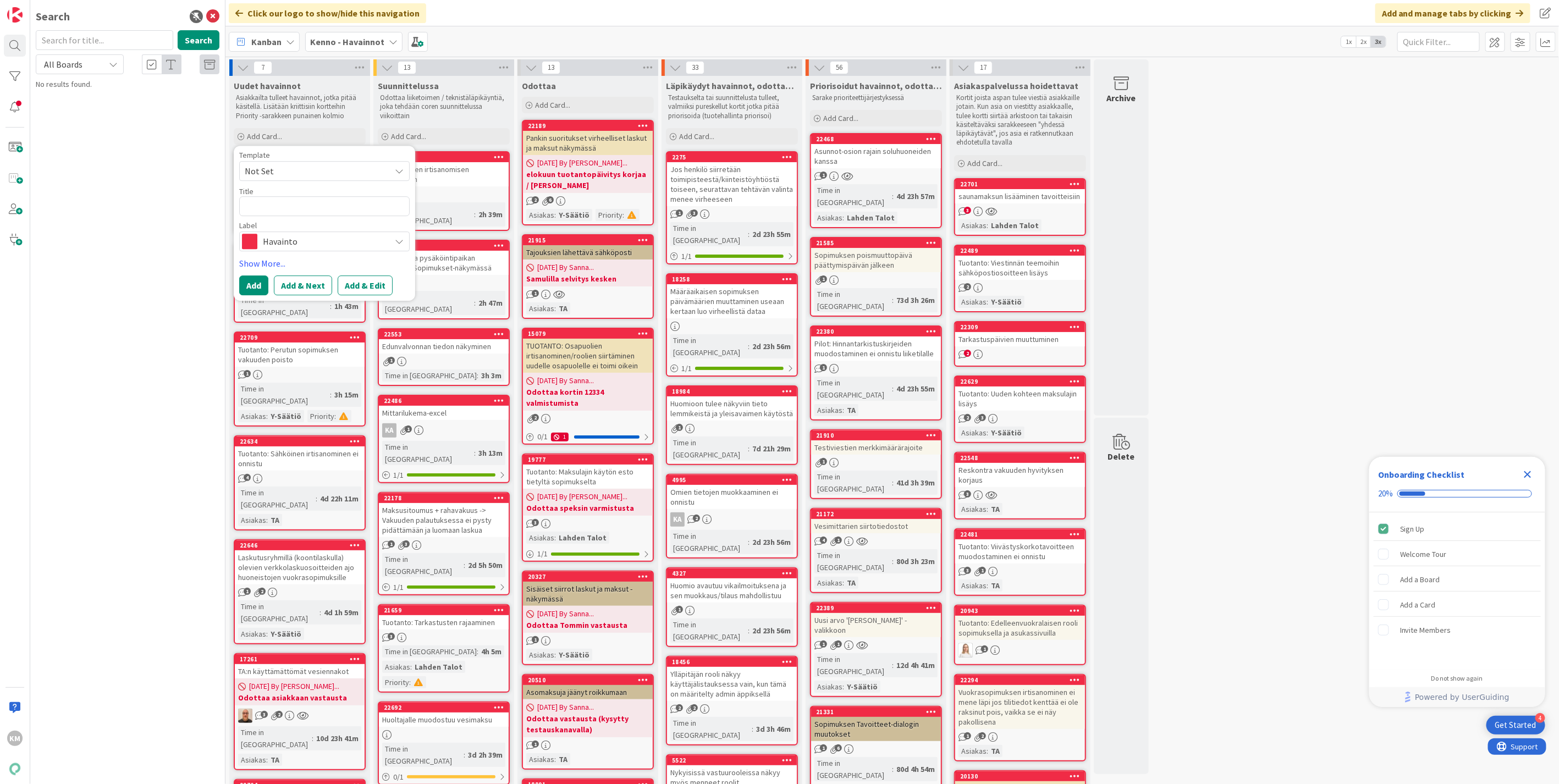
type textarea "x"
type textarea "Kiireellisyys: Korkea Kiirellisyyden syy: Vahingossa maksusitoumus vapautettu v…"
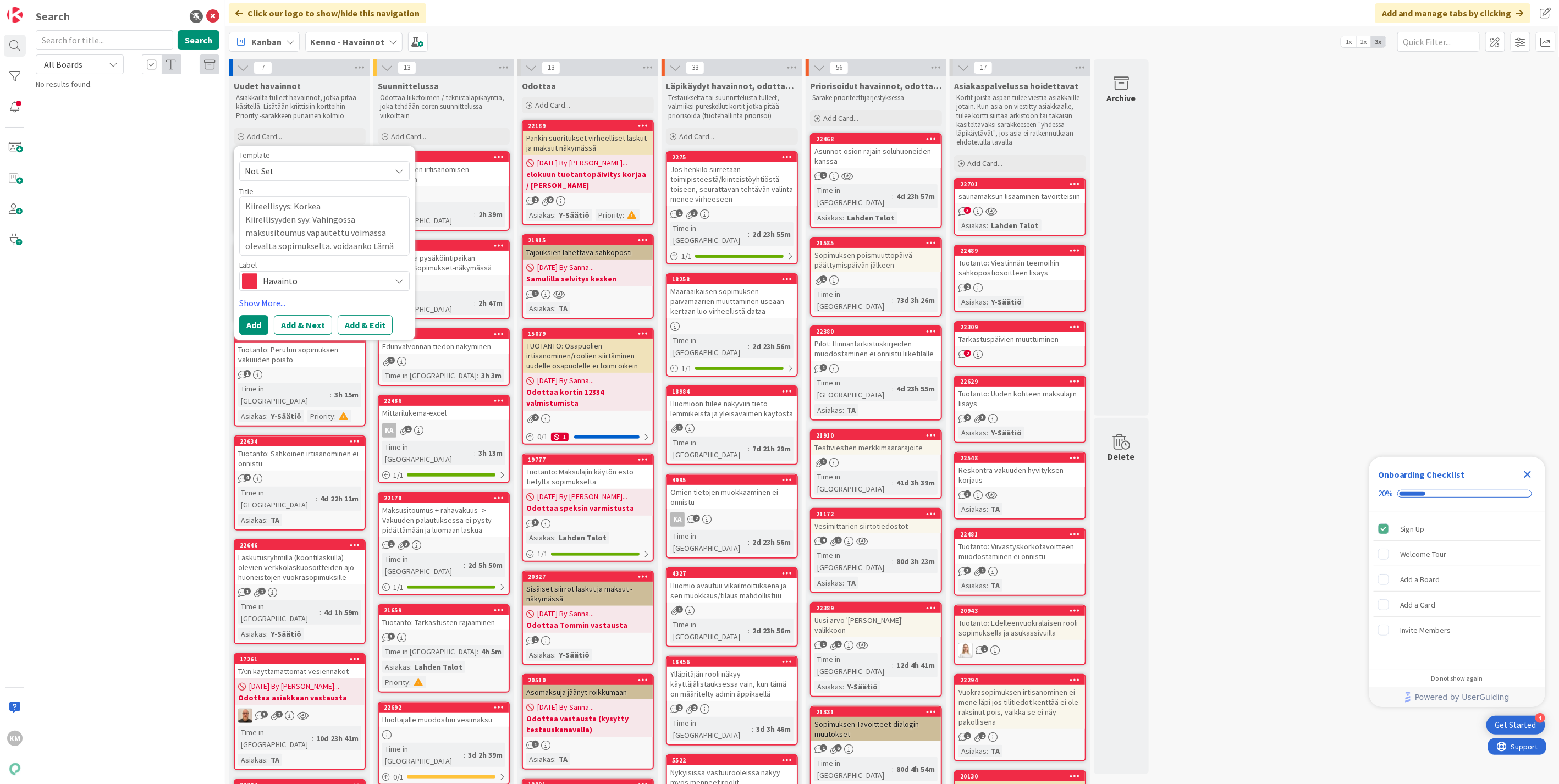
drag, startPoint x: 400, startPoint y: 248, endPoint x: 195, endPoint y: 156, distance: 224.7
click at [195, 156] on div "KM Search Search All Boards Current Board All Boards No results found. Click ou…" at bounding box center [779, 392] width 1559 height 784
type textarea "x"
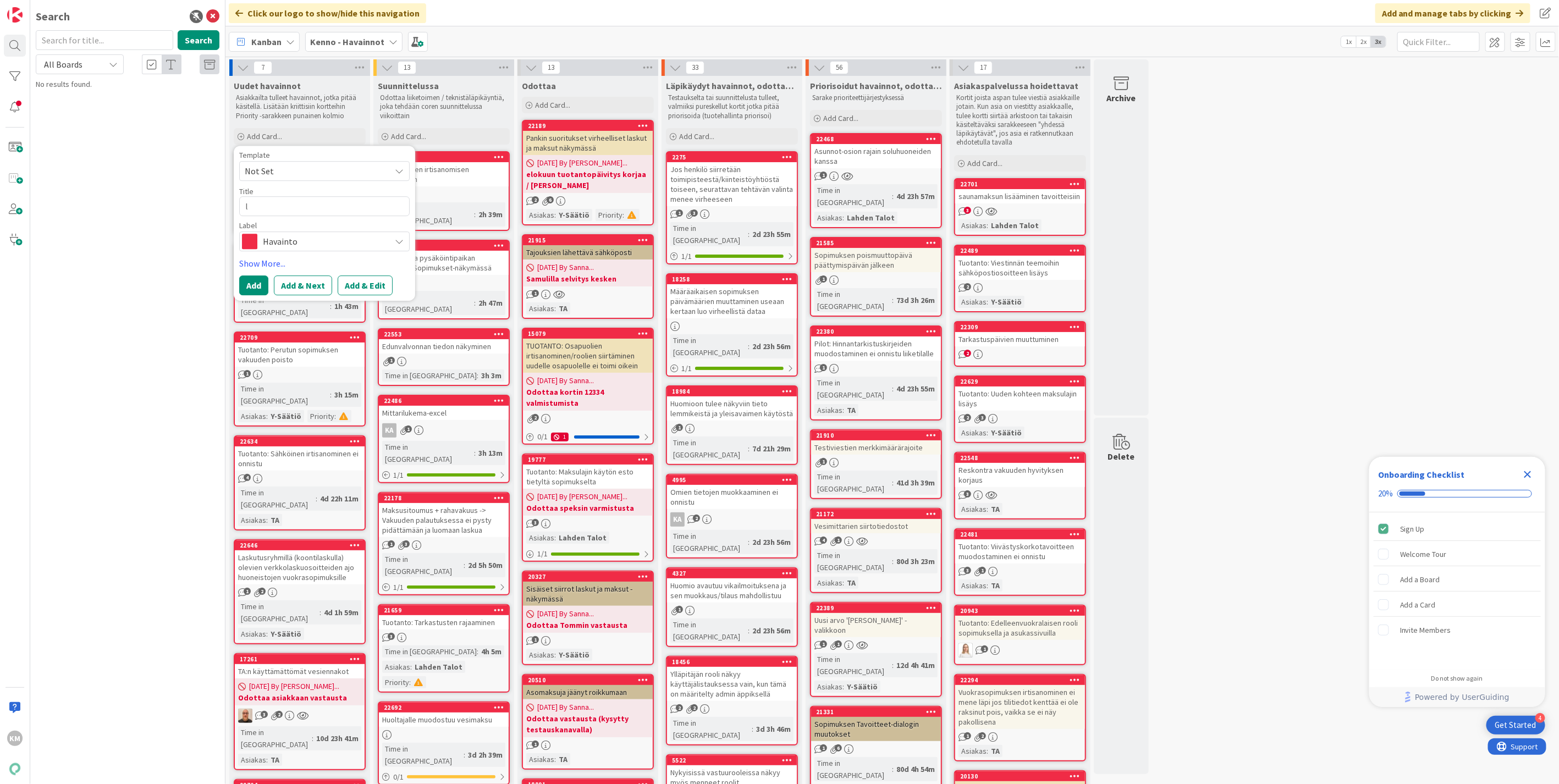
type textarea "l"
